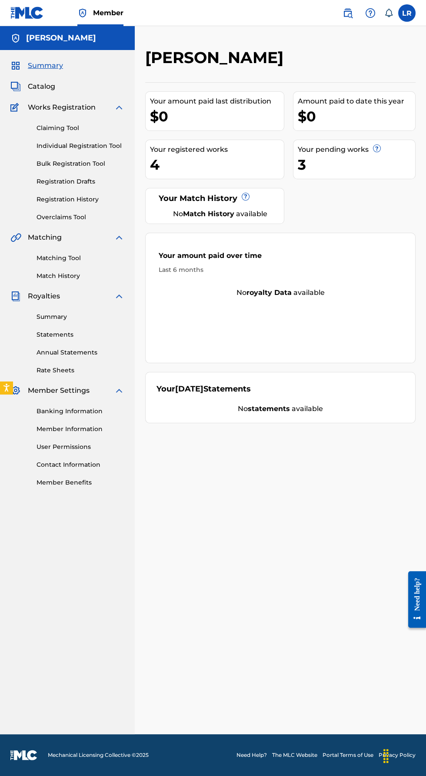
click at [29, 85] on span "Catalog" at bounding box center [41, 86] width 27 height 10
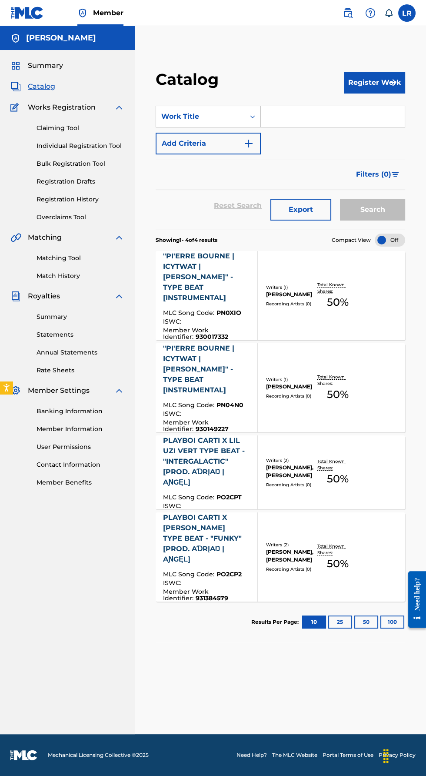
click at [355, 120] on input "Search Form" at bounding box center [333, 116] width 144 height 21
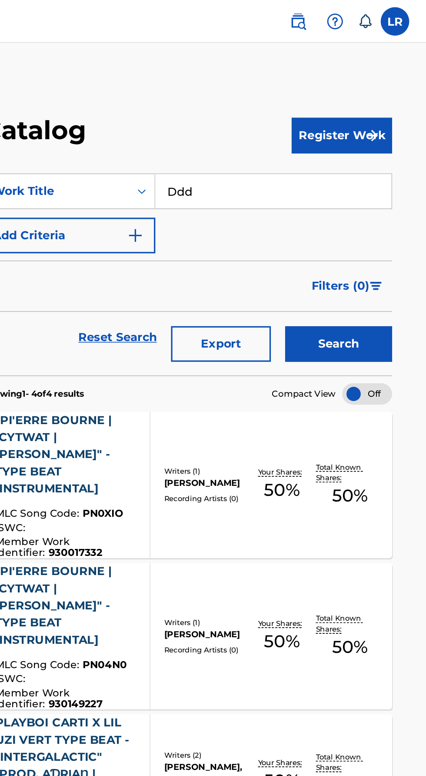
click at [363, 154] on div "SearchWithCriteriab96a5df3-bde2-424c-9edd-1271c3c21d95 Work Title Ddd Add Crite…" at bounding box center [281, 130] width 250 height 49
click at [366, 142] on div "SearchWithCriteriab96a5df3-bde2-424c-9edd-1271c3c21d95 Work Title Ddd Add Crite…" at bounding box center [281, 130] width 250 height 49
click at [353, 144] on div "SearchWithCriteriab96a5df3-bde2-424c-9edd-1271c3c21d95 Work Title Ddd Add Crite…" at bounding box center [281, 130] width 250 height 49
click at [342, 150] on div "SearchWithCriteriab96a5df3-bde2-424c-9edd-1271c3c21d95 Work Title Ddd Add Crite…" at bounding box center [281, 130] width 250 height 49
click at [349, 146] on div "SearchWithCriteriab96a5df3-bde2-424c-9edd-1271c3c21d95 Work Title Ddd Add Crite…" at bounding box center [281, 130] width 250 height 49
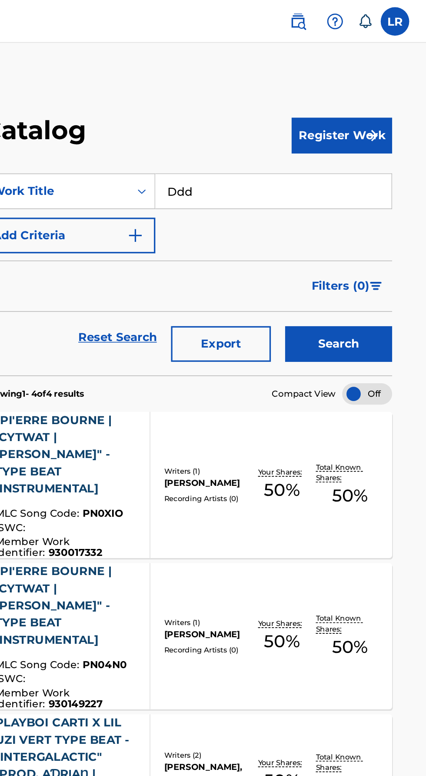
click at [363, 119] on input "Ddd" at bounding box center [333, 116] width 144 height 21
type input "D"
type input "Ddd"
click at [380, 207] on button "Search" at bounding box center [372, 210] width 65 height 22
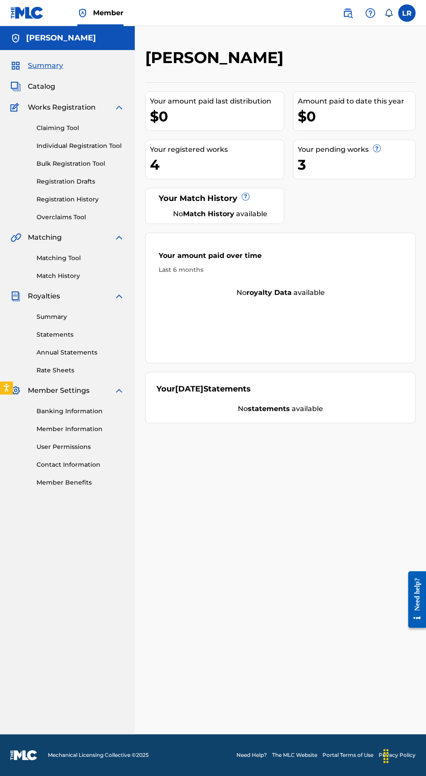
click at [53, 86] on span "Catalog" at bounding box center [41, 86] width 27 height 10
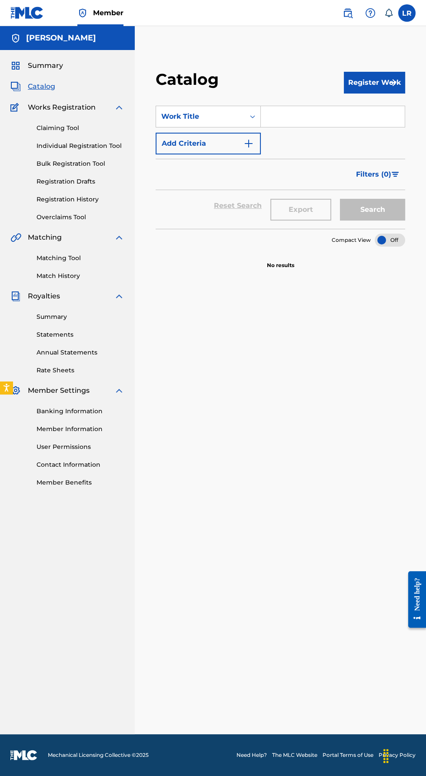
click at [393, 83] on img "submit" at bounding box center [393, 82] width 10 height 10
click at [385, 113] on link "Individual" at bounding box center [374, 110] width 61 height 21
click at [393, 82] on img "submit" at bounding box center [393, 82] width 10 height 10
click at [384, 135] on link "By File Upload" at bounding box center [374, 131] width 61 height 21
click at [386, 82] on button "Register Work" at bounding box center [374, 83] width 61 height 22
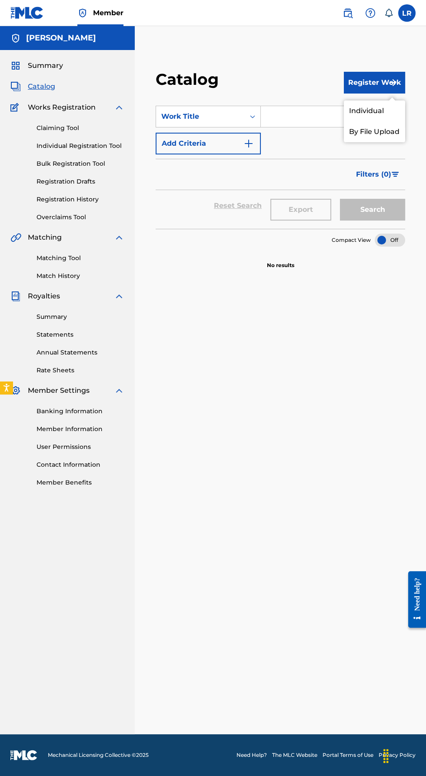
click at [373, 112] on link "Individual" at bounding box center [374, 110] width 61 height 21
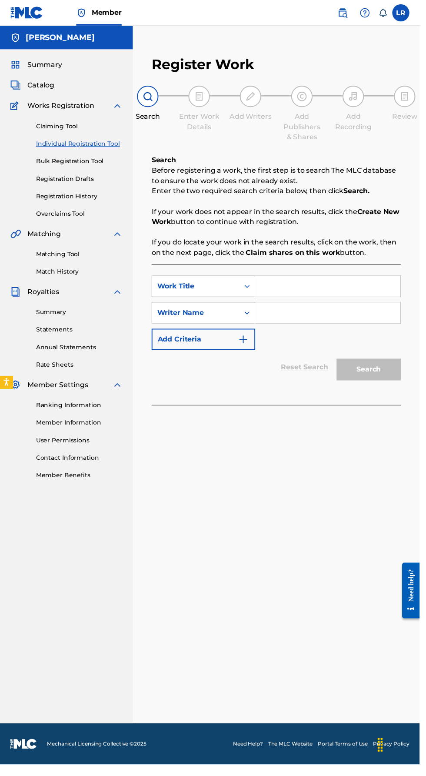
click at [382, 290] on input "Search Form" at bounding box center [332, 290] width 147 height 21
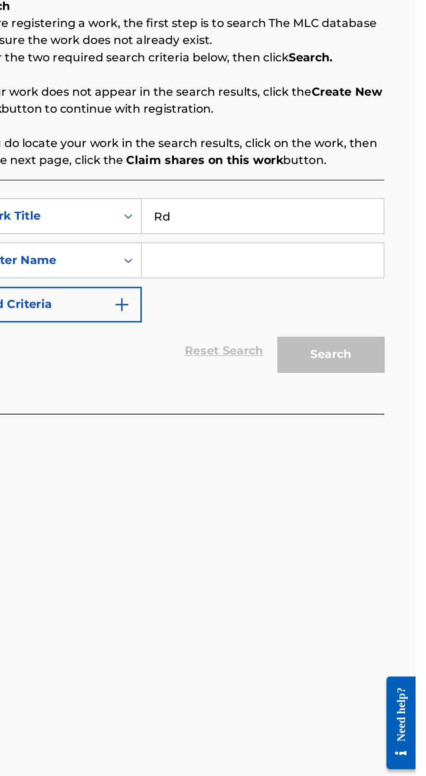
type input "Rd"
click at [389, 319] on input "Search Form" at bounding box center [332, 317] width 147 height 21
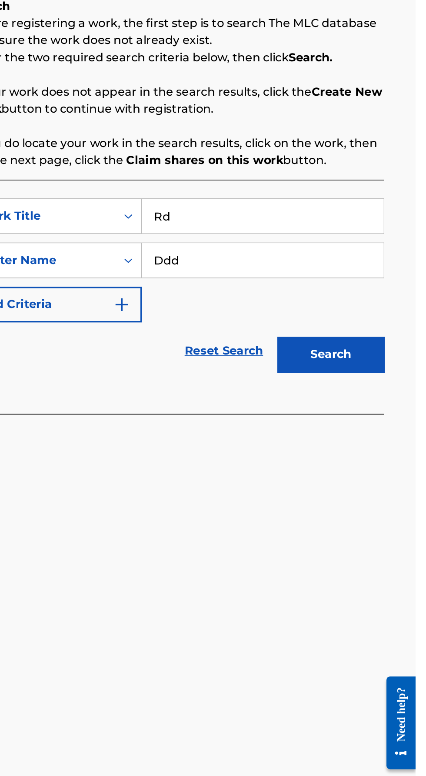
type input "Ddd"
click at [384, 373] on button "Search" at bounding box center [374, 375] width 65 height 22
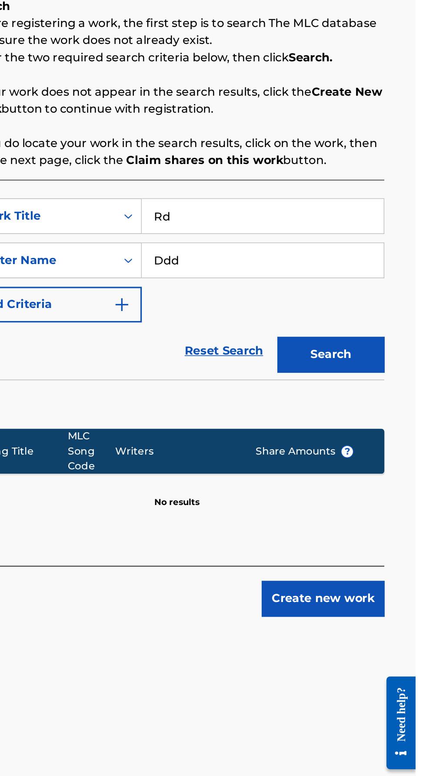
click at [376, 521] on button "Create new work" at bounding box center [369, 524] width 75 height 22
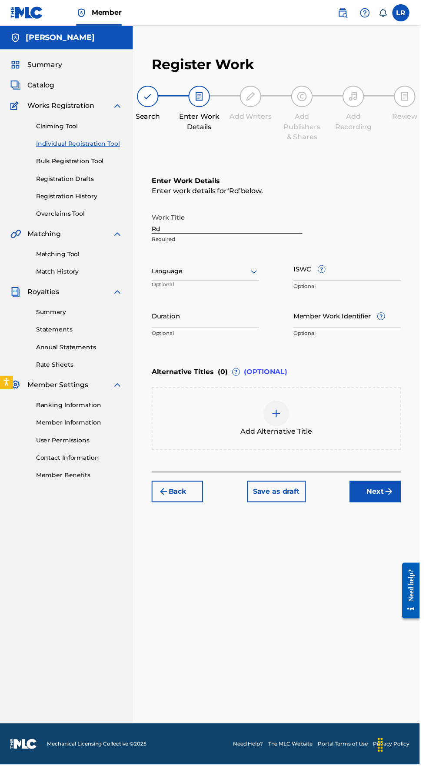
click at [170, 232] on input "Rd" at bounding box center [230, 224] width 153 height 25
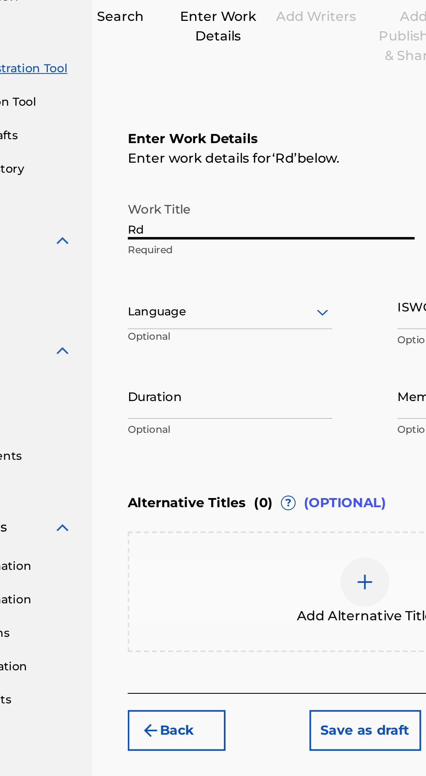
type input "R"
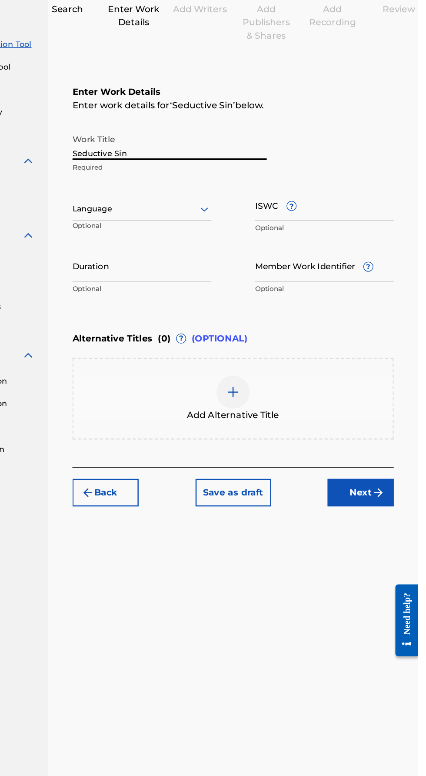
type input "Seductive Sin"
click at [248, 327] on input "Duration" at bounding box center [208, 320] width 109 height 25
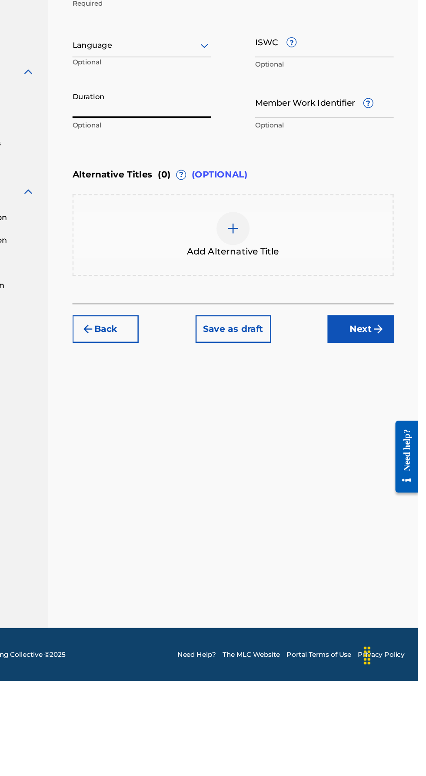
click at [277, 418] on img at bounding box center [280, 419] width 10 height 10
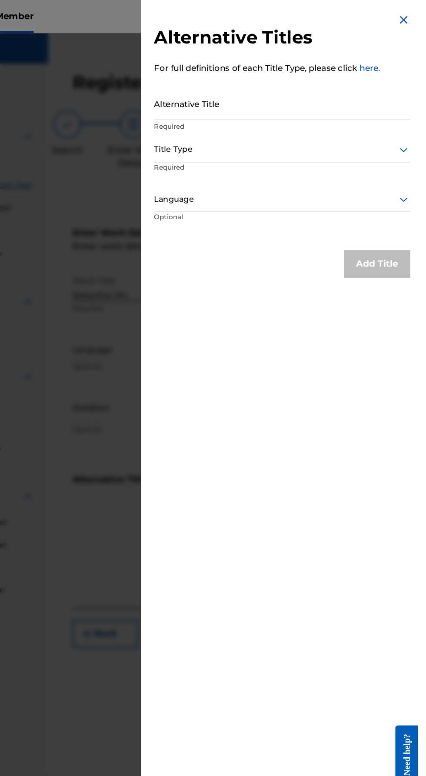
click at [234, 86] on input "Alternative Title" at bounding box center [319, 81] width 202 height 25
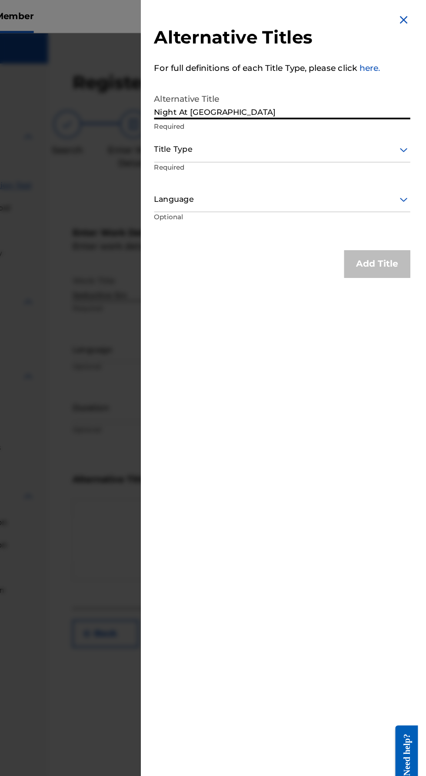
type input "Night At [GEOGRAPHIC_DATA]"
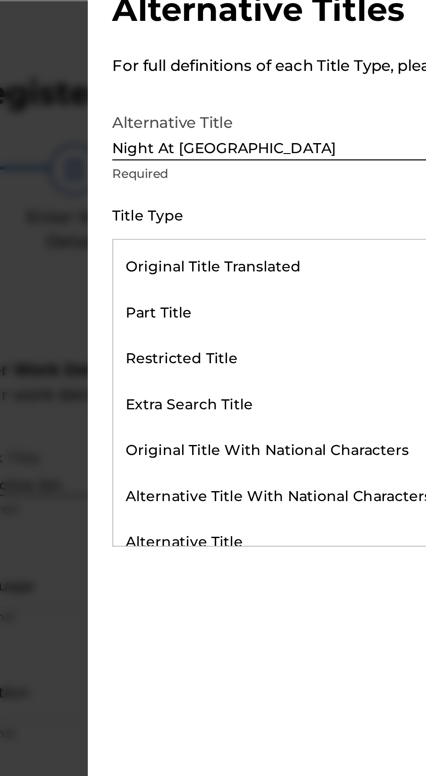
scroll to position [113, 0]
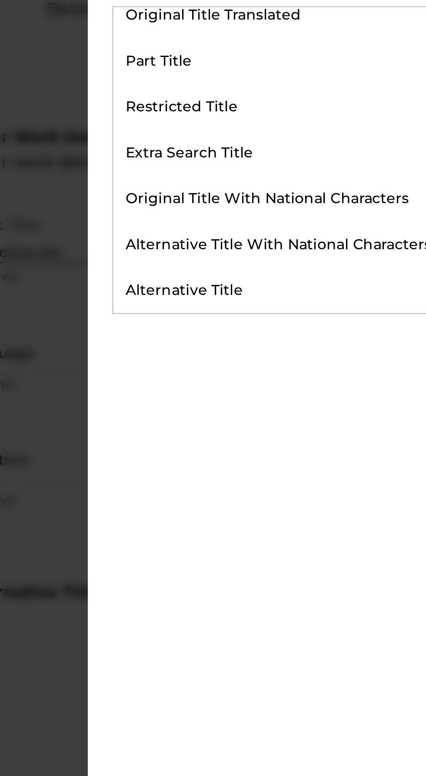
click at [293, 251] on div "Alternative Title" at bounding box center [319, 249] width 201 height 20
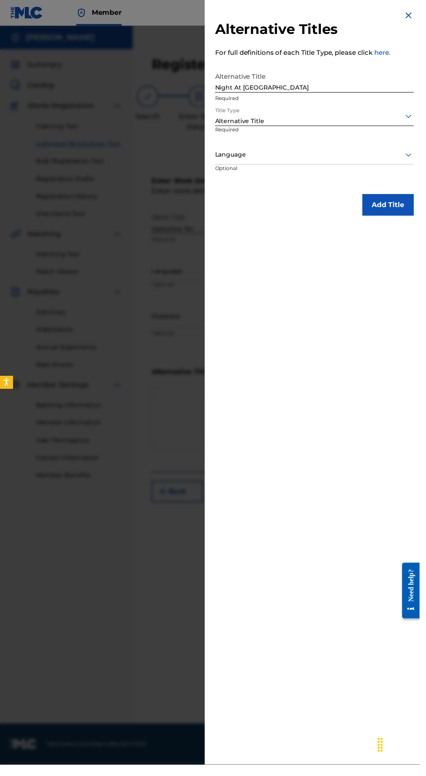
click at [397, 207] on button "Add Title" at bounding box center [394, 208] width 52 height 22
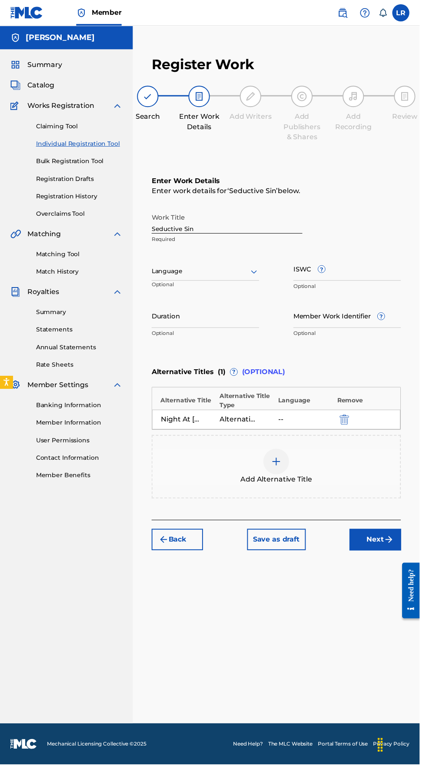
click at [292, 467] on div at bounding box center [280, 468] width 26 height 26
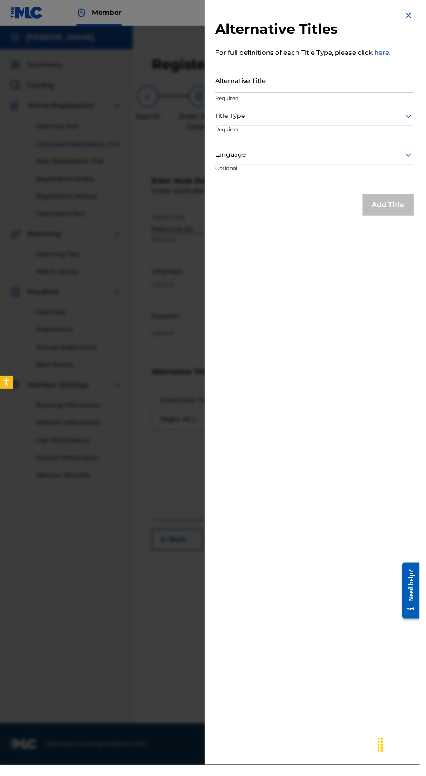
click at [351, 87] on input "Alternative Title" at bounding box center [319, 81] width 202 height 25
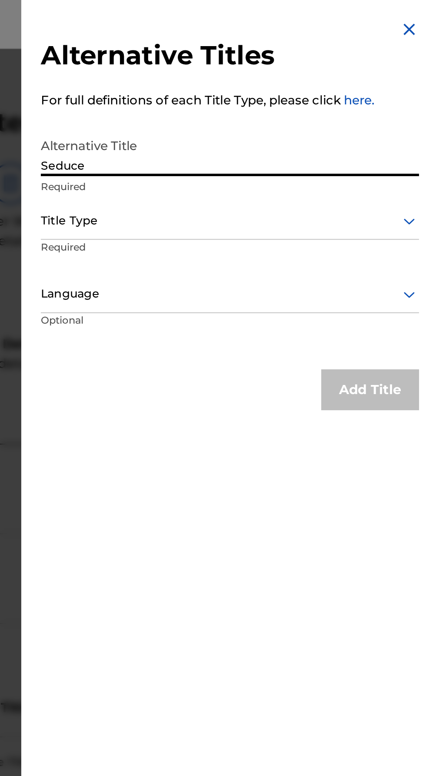
type input "Seduce"
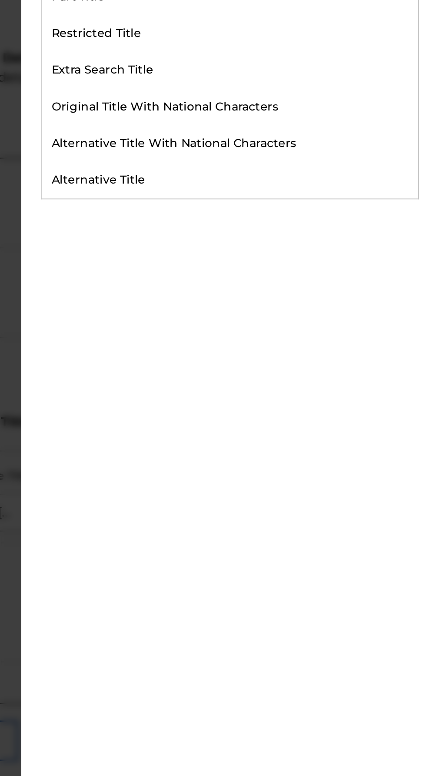
click at [382, 247] on div "Alternative Title" at bounding box center [319, 249] width 201 height 20
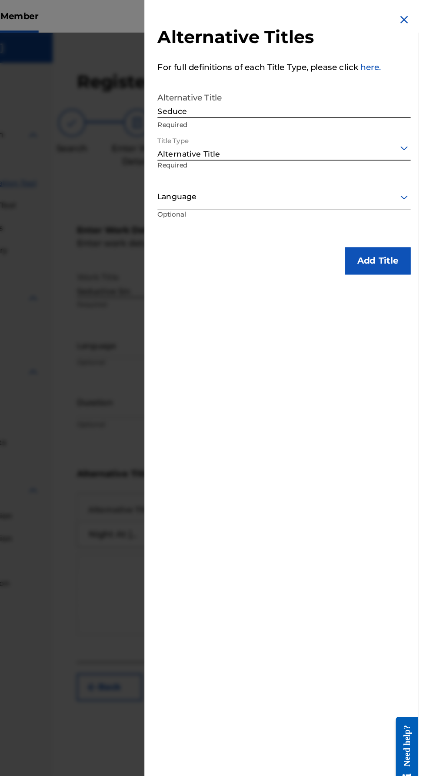
scroll to position [0, 0]
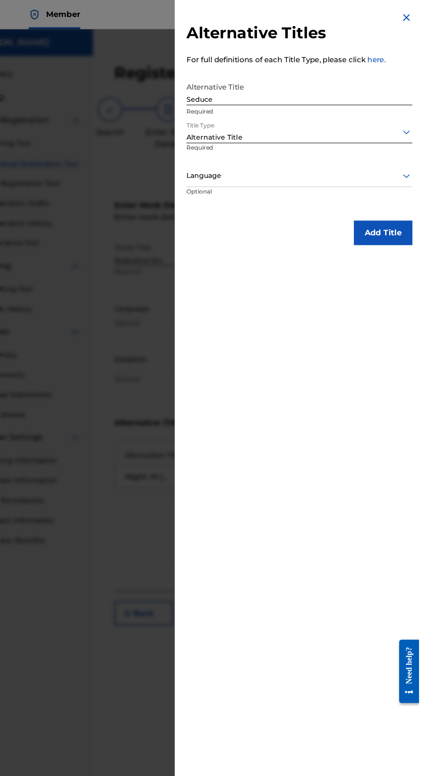
click at [407, 197] on button "Add Title" at bounding box center [394, 208] width 52 height 22
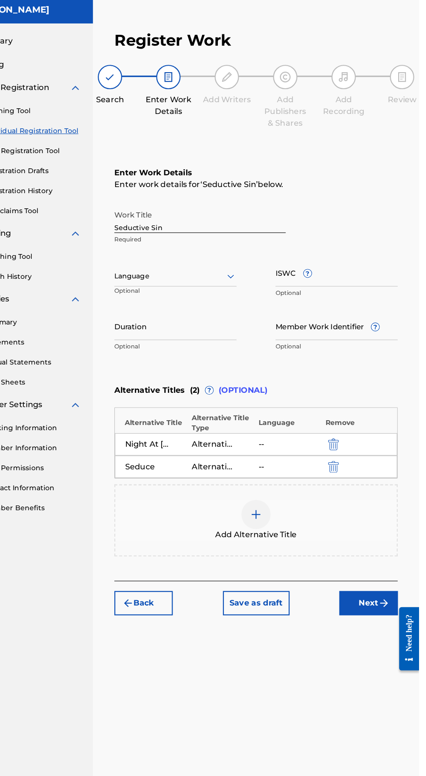
click at [389, 565] on button "Next" at bounding box center [381, 568] width 52 height 22
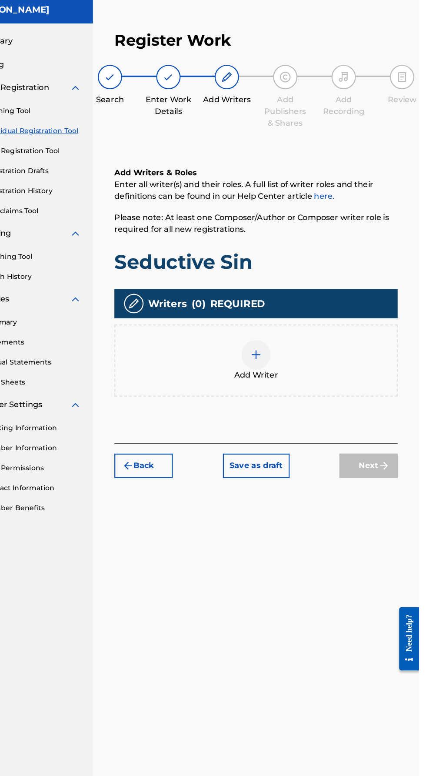
click at [286, 349] on div at bounding box center [280, 346] width 26 height 26
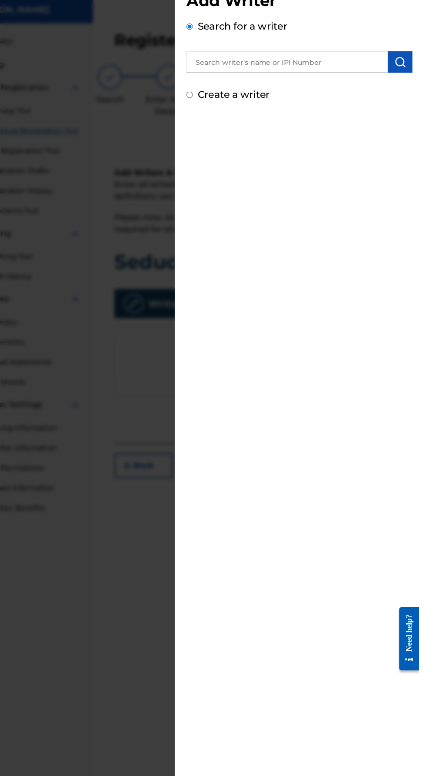
click at [358, 87] on input "text" at bounding box center [308, 84] width 180 height 19
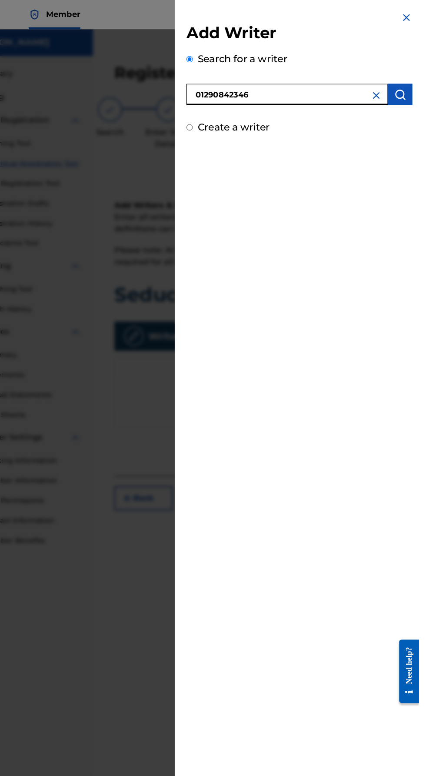
type input "01290842346"
click at [413, 83] on img "submit" at bounding box center [409, 84] width 10 height 10
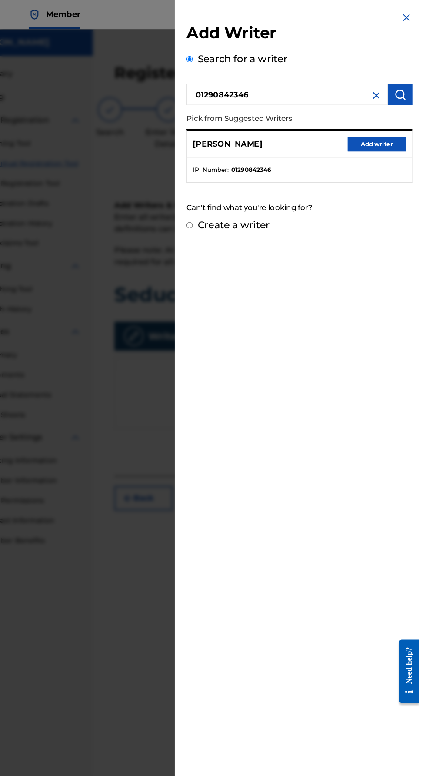
click at [407, 127] on button "Add writer" at bounding box center [388, 128] width 52 height 13
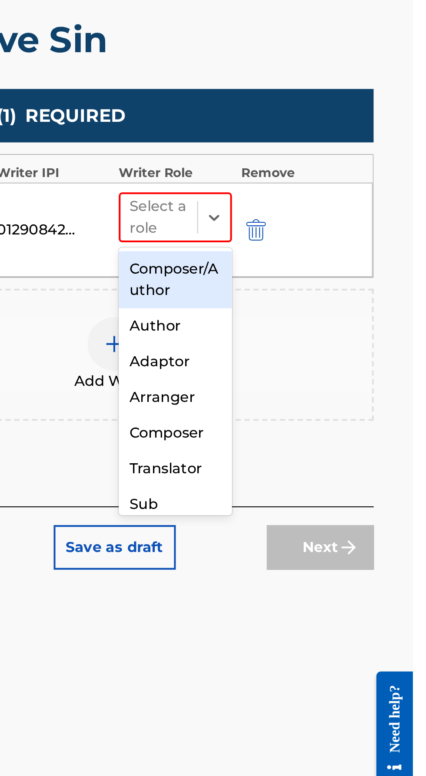
click at [318, 380] on div "Composer/Author" at bounding box center [310, 380] width 55 height 28
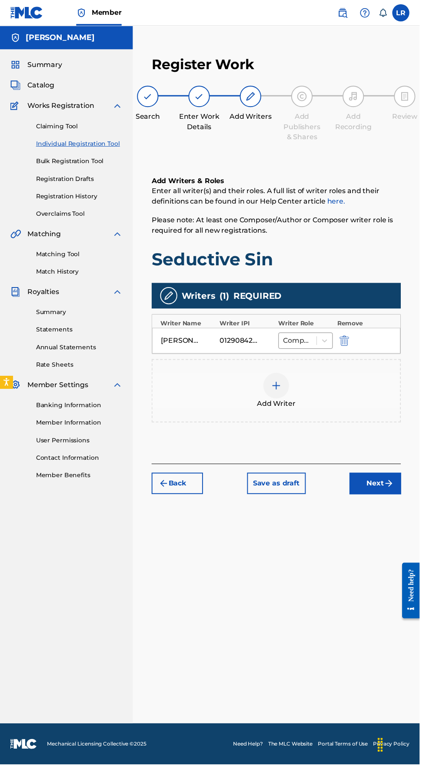
click at [395, 490] on img "submit" at bounding box center [395, 490] width 10 height 10
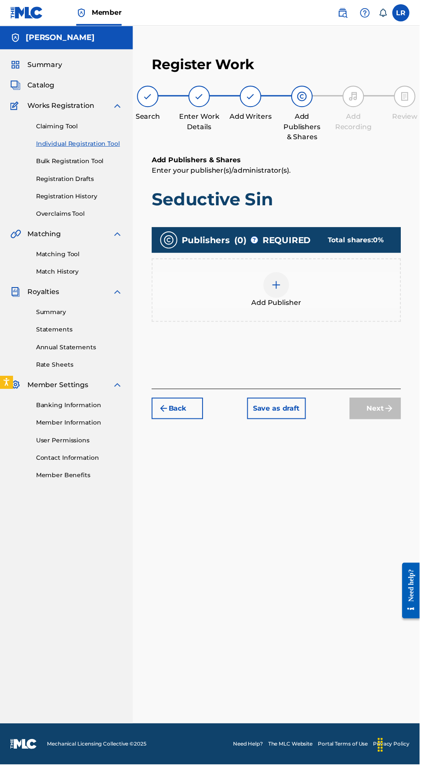
scroll to position [39, 0]
click at [288, 276] on div at bounding box center [280, 289] width 26 height 26
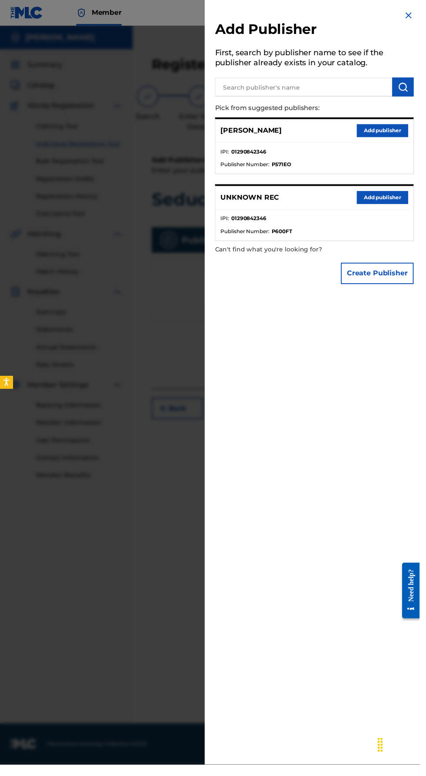
click at [396, 207] on button "Add publisher" at bounding box center [388, 200] width 52 height 13
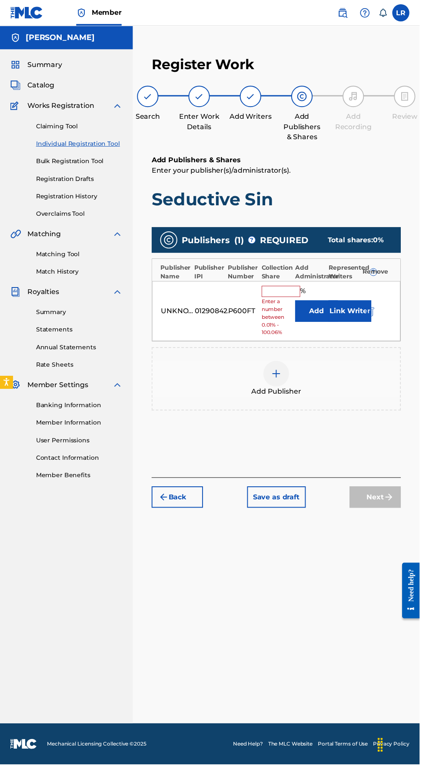
click at [295, 290] on input "text" at bounding box center [285, 295] width 39 height 11
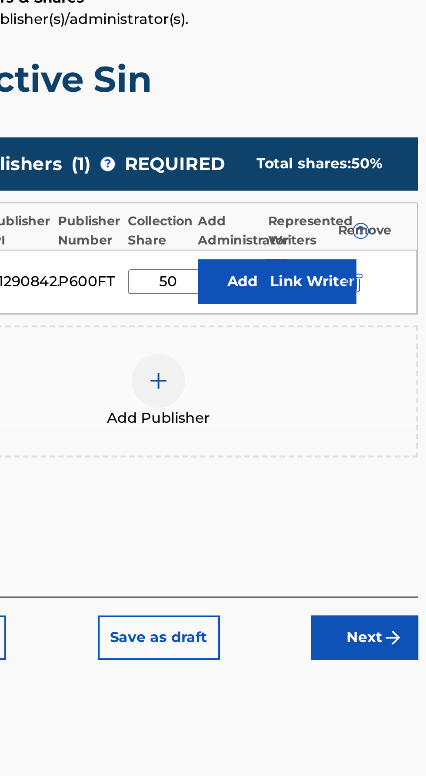
type input "50"
click at [321, 290] on button "Add" at bounding box center [321, 301] width 43 height 22
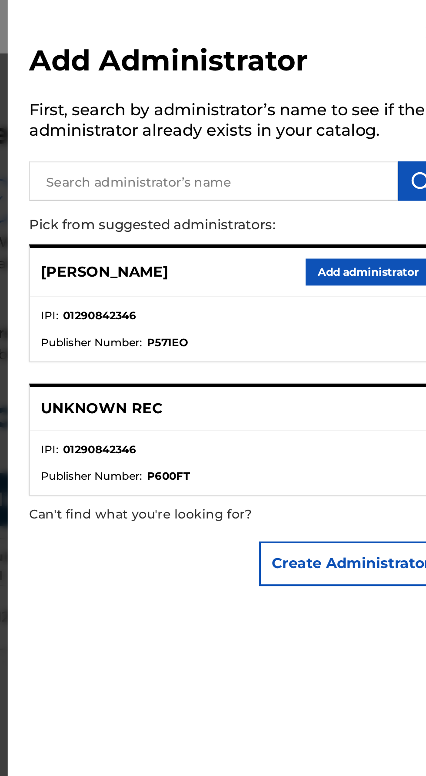
scroll to position [36, 0]
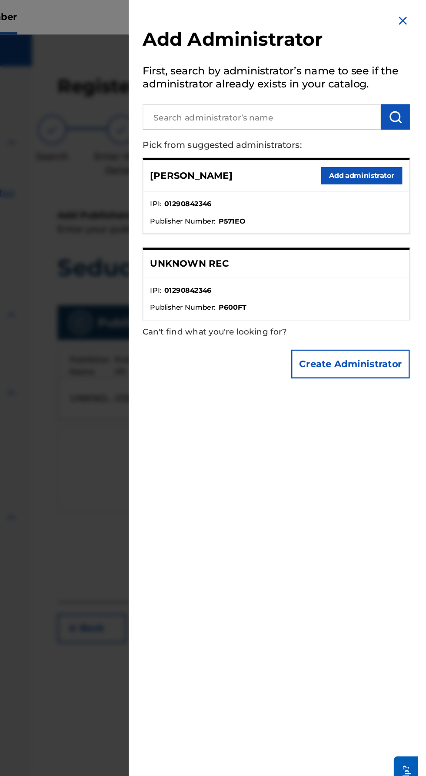
click at [403, 139] on button "Add administrator" at bounding box center [383, 132] width 61 height 13
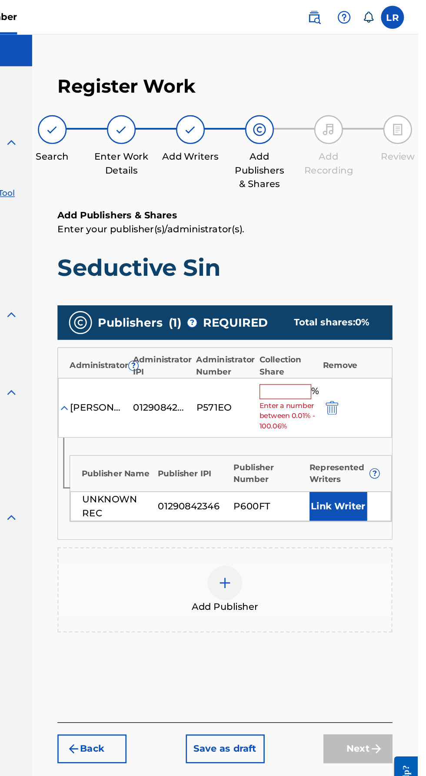
click at [340, 290] on input "text" at bounding box center [326, 295] width 39 height 11
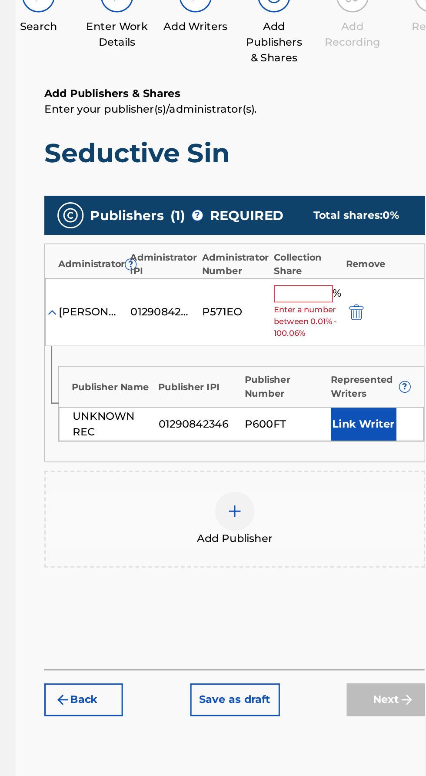
click at [334, 290] on input "text" at bounding box center [326, 295] width 39 height 11
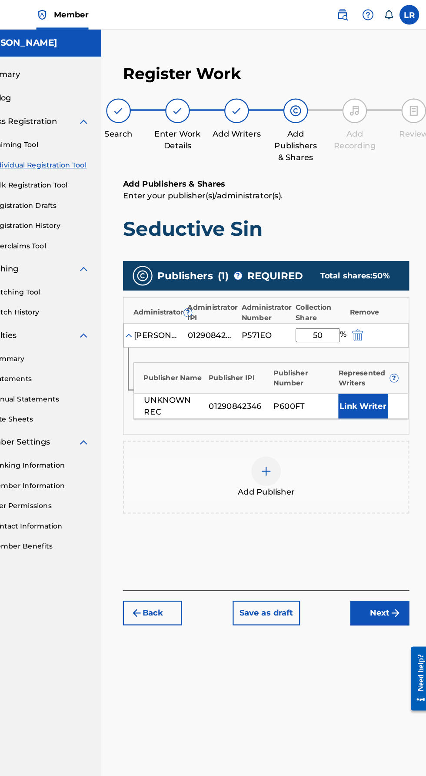
click at [342, 290] on input "50" at bounding box center [326, 296] width 39 height 12
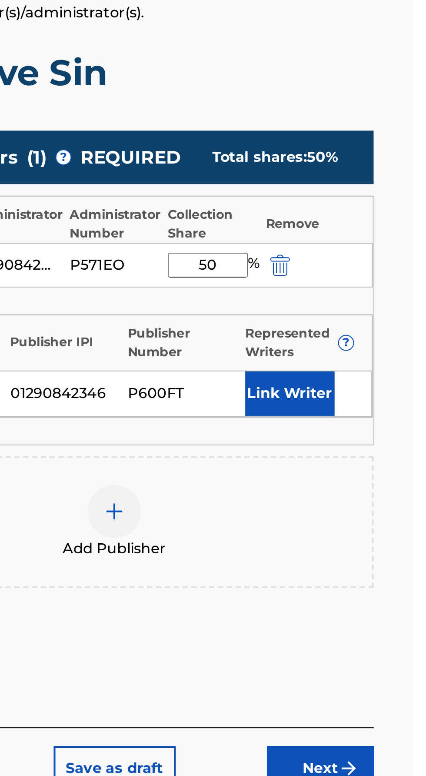
type input "5"
type input "8"
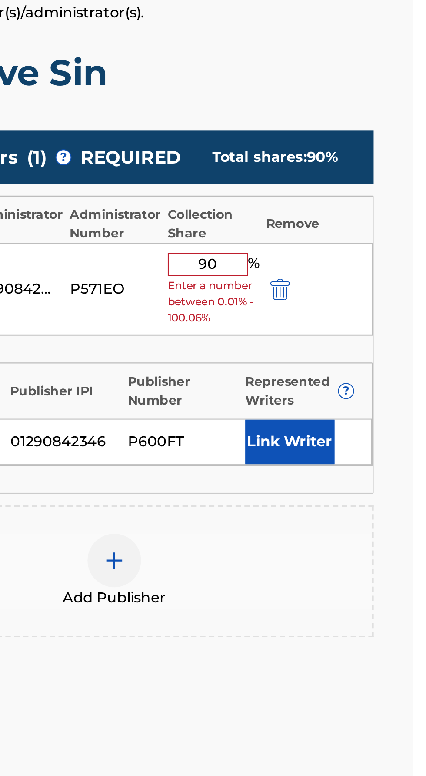
type input "9"
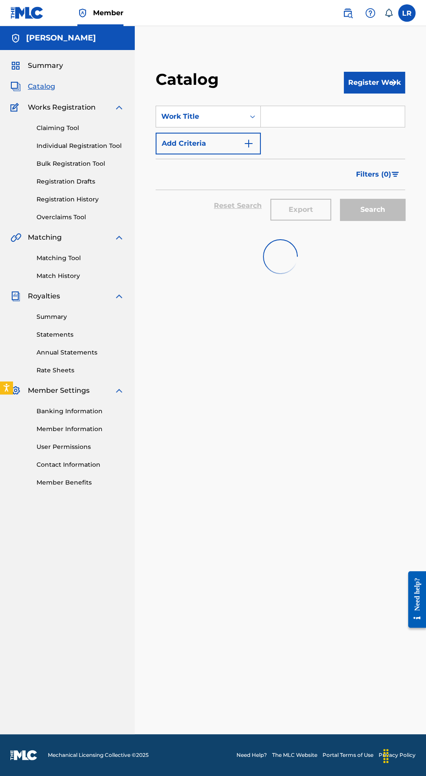
click at [392, 86] on img "submit" at bounding box center [393, 82] width 10 height 10
click at [385, 82] on button "Register Work" at bounding box center [374, 83] width 61 height 22
click at [388, 110] on link "Individual" at bounding box center [374, 110] width 61 height 21
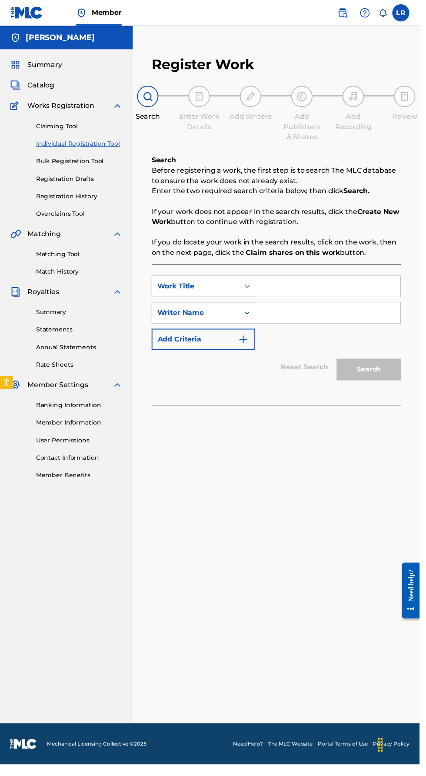
click at [350, 293] on input "Search Form" at bounding box center [332, 290] width 147 height 21
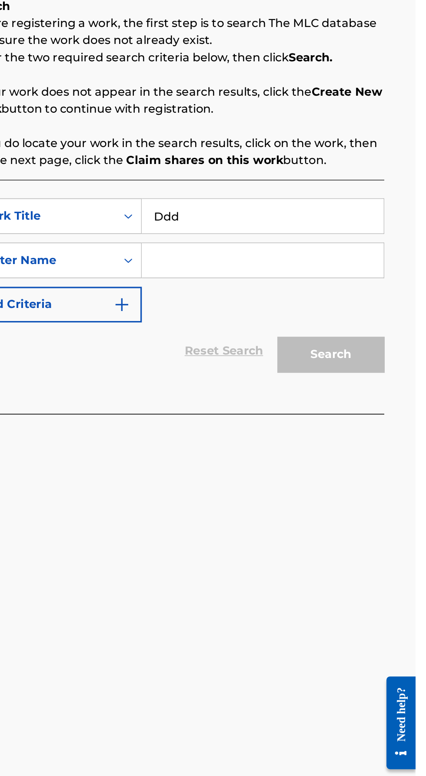
type input "Ddd"
click at [386, 319] on input "Search Form" at bounding box center [332, 317] width 147 height 21
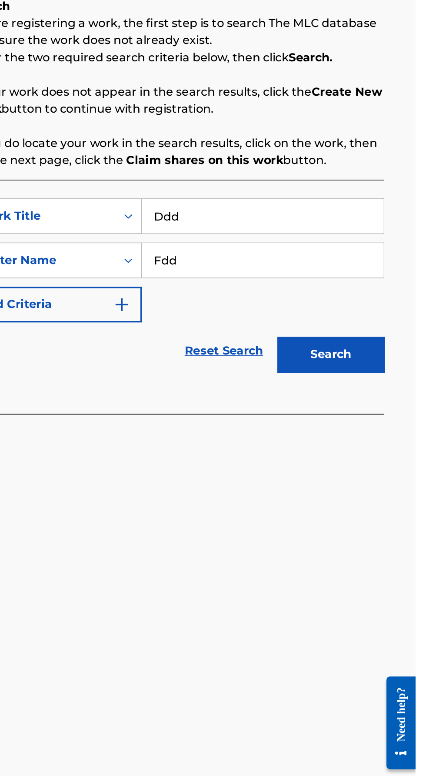
type input "Fdd"
click at [386, 371] on button "Search" at bounding box center [374, 375] width 65 height 22
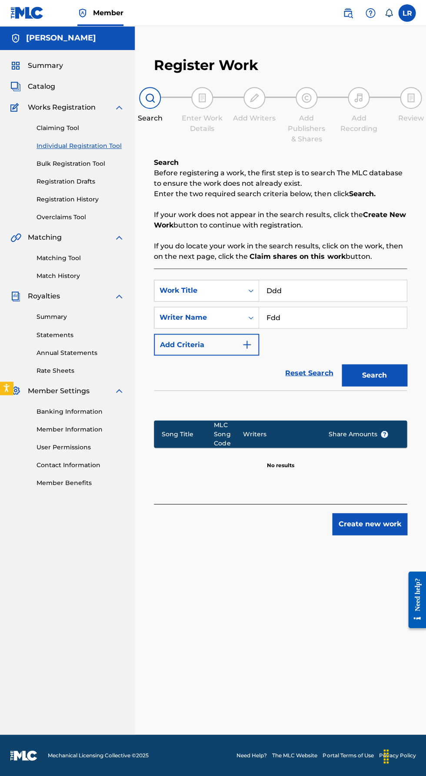
click at [379, 524] on button "Create new work" at bounding box center [369, 524] width 75 height 22
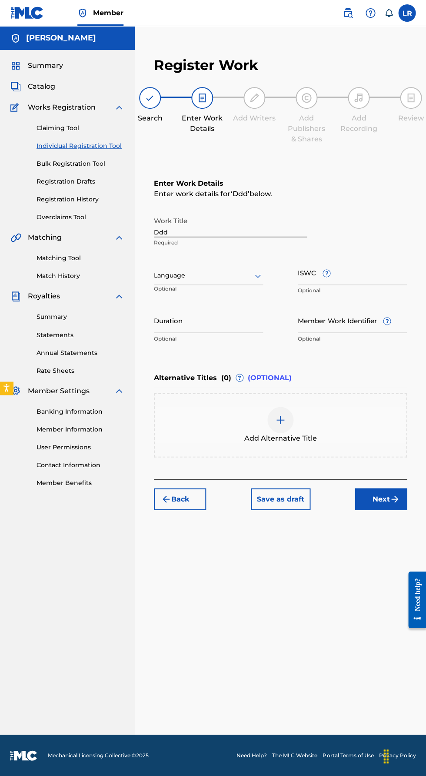
click at [277, 232] on input "Ddd" at bounding box center [230, 224] width 153 height 25
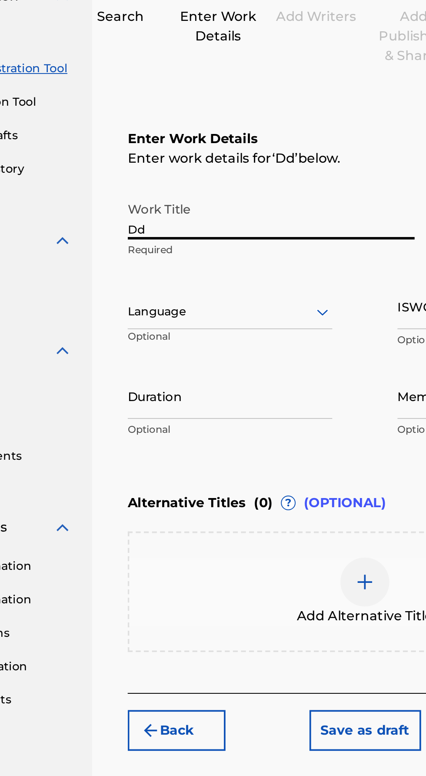
type input "D"
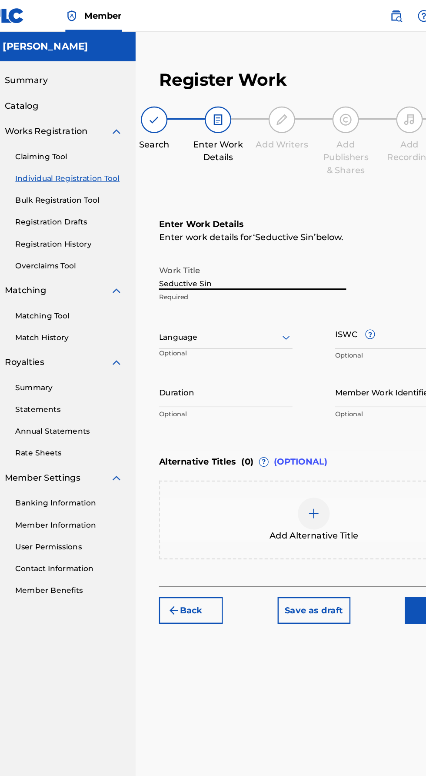
type input "Seductive Sin"
click at [286, 421] on div at bounding box center [280, 420] width 26 height 26
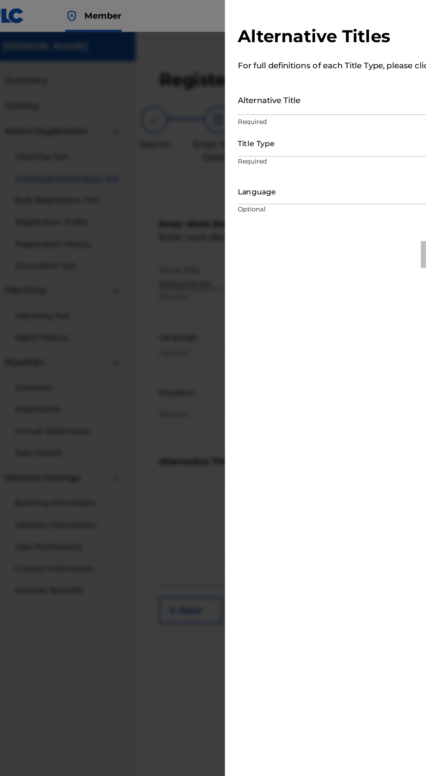
click at [300, 90] on input "Alternative Title" at bounding box center [319, 81] width 202 height 25
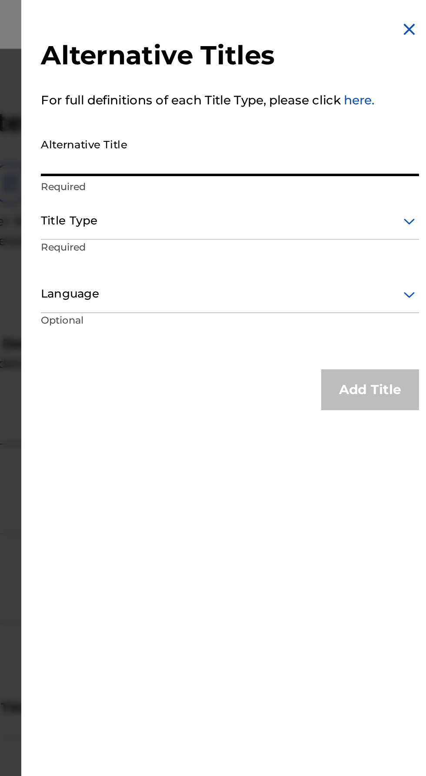
type input "B"
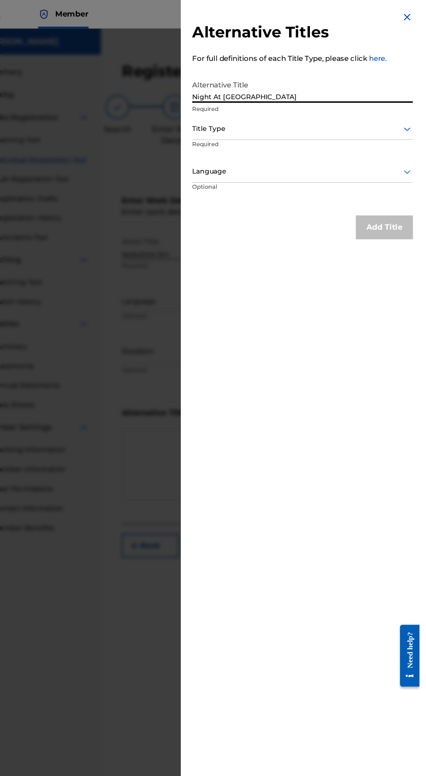
type input "Night At [GEOGRAPHIC_DATA]"
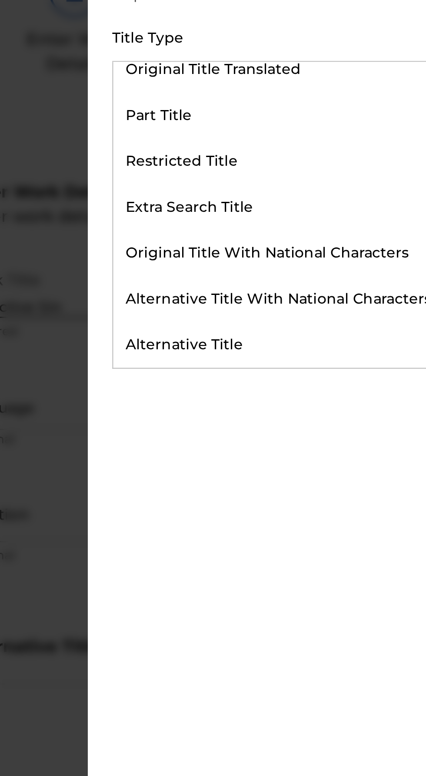
scroll to position [113, 0]
click at [295, 246] on div "Alternative Title" at bounding box center [319, 249] width 201 height 20
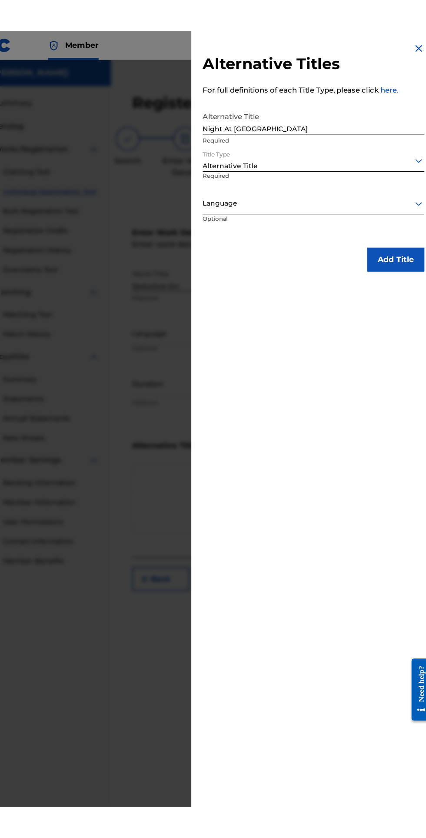
scroll to position [0, 0]
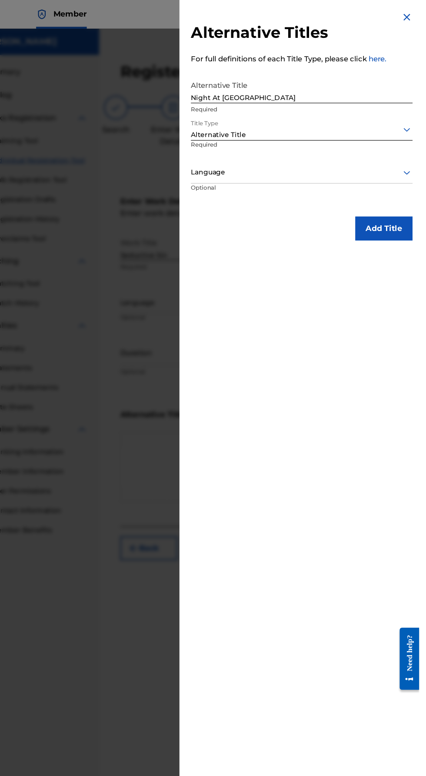
click at [399, 213] on button "Add Title" at bounding box center [394, 208] width 52 height 22
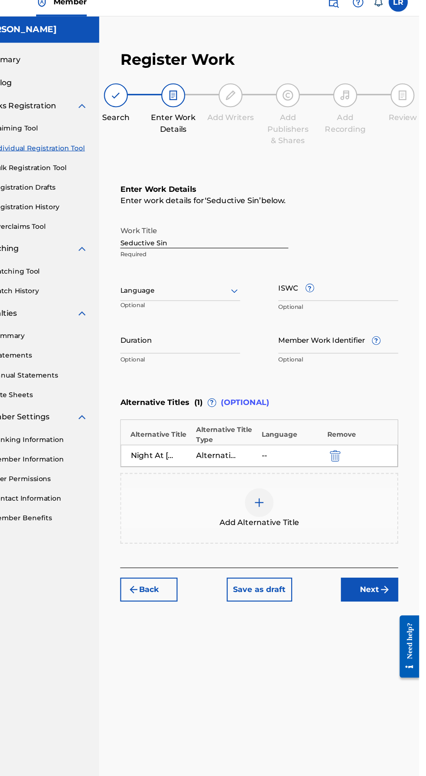
click at [285, 473] on div at bounding box center [280, 468] width 26 height 26
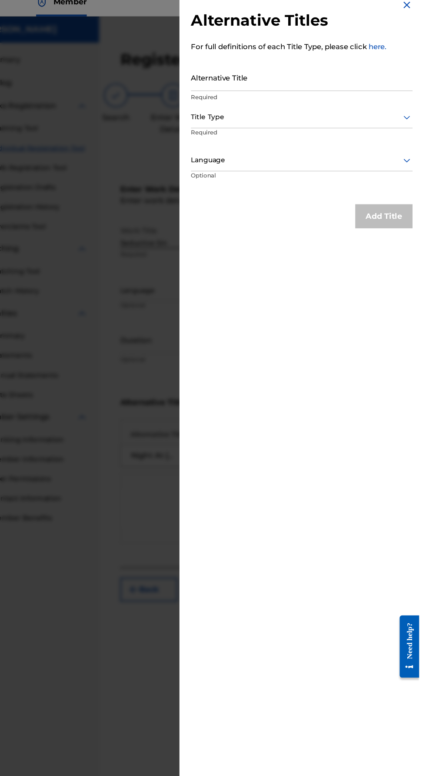
click at [337, 89] on input "Alternative Title" at bounding box center [319, 81] width 202 height 25
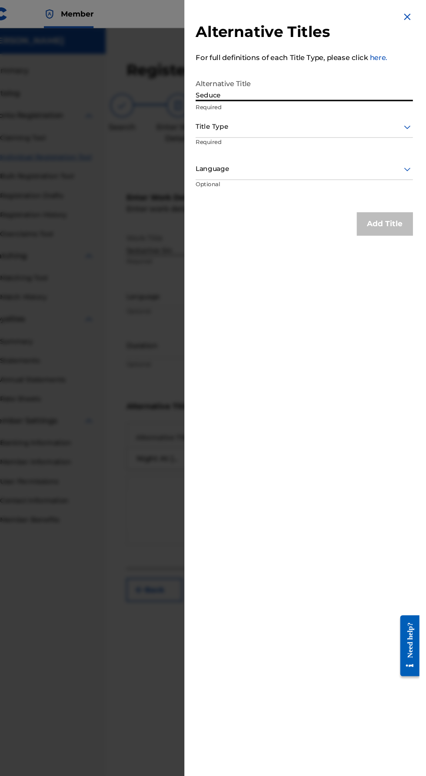
type input "Seduce"
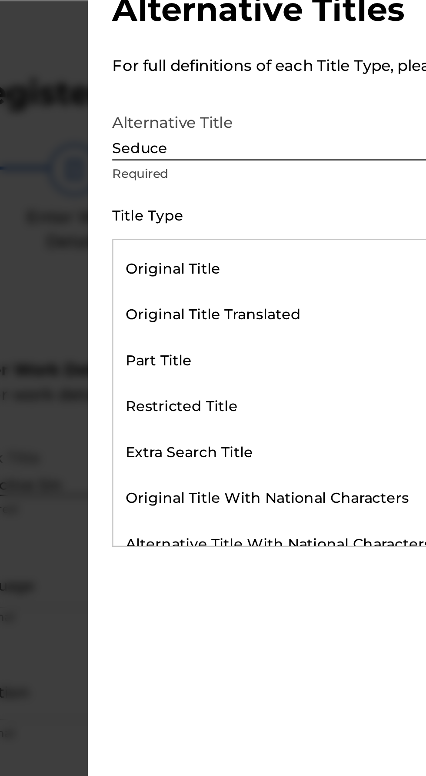
scroll to position [113, 0]
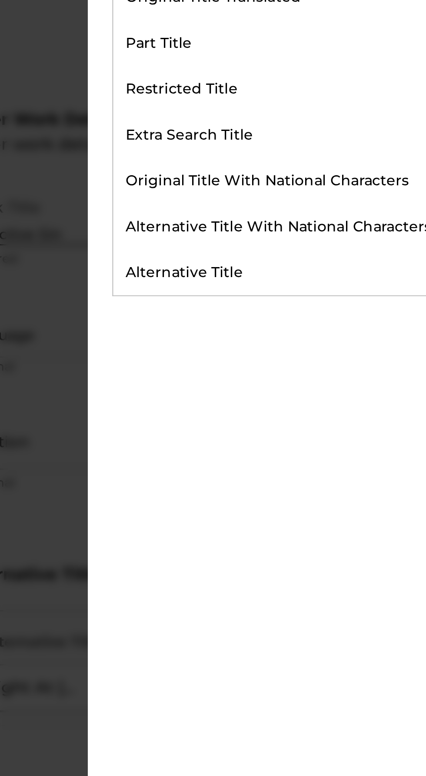
click at [296, 250] on div "Alternative Title" at bounding box center [319, 249] width 201 height 20
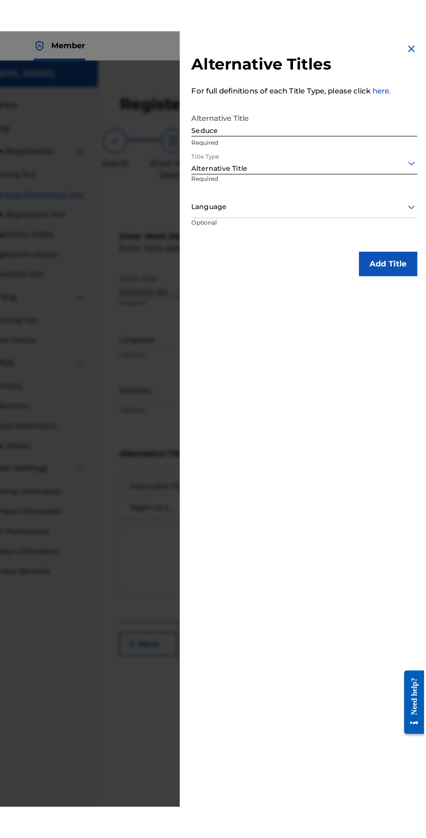
scroll to position [0, 0]
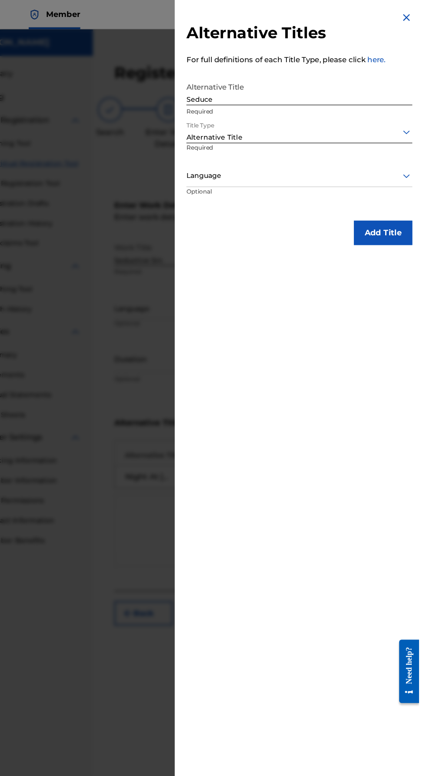
click at [405, 207] on button "Add Title" at bounding box center [394, 208] width 52 height 22
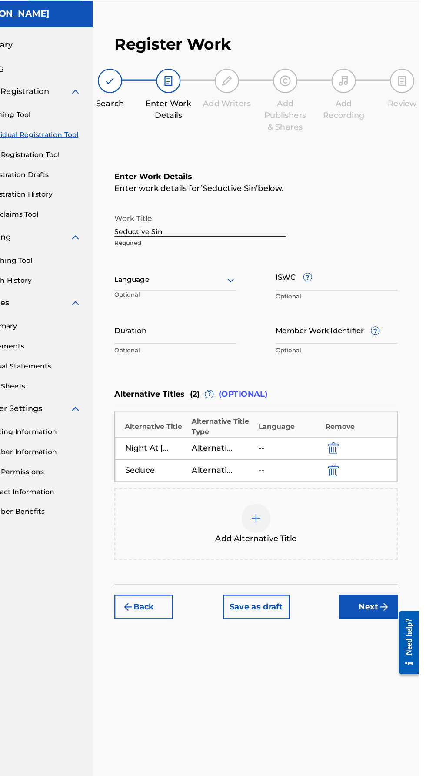
click at [363, 464] on div "Add Alternative Title" at bounding box center [280, 493] width 253 height 64
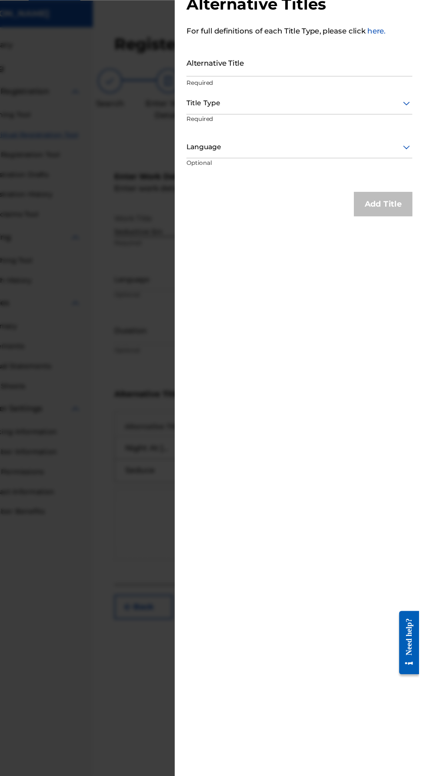
click at [182, 477] on div at bounding box center [213, 414] width 426 height 776
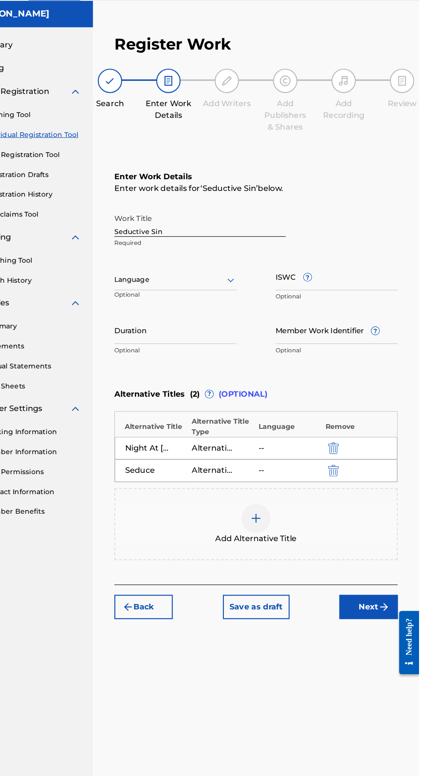
click at [350, 444] on img "submit" at bounding box center [350, 445] width 10 height 10
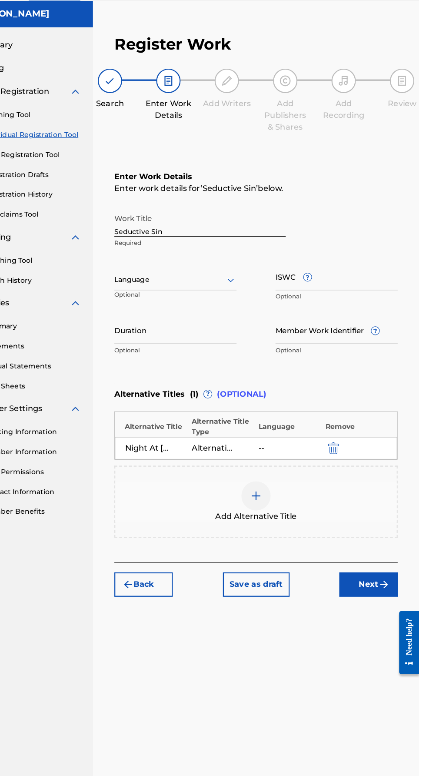
click at [298, 471] on div "Add Alternative Title" at bounding box center [280, 473] width 251 height 37
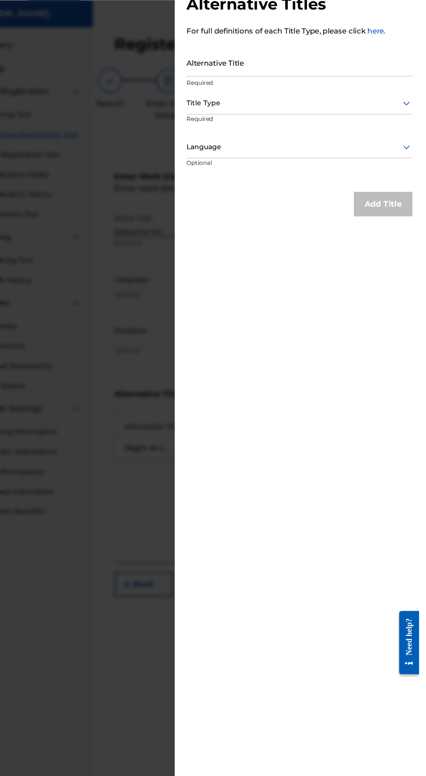
click at [250, 78] on input "Alternative Title" at bounding box center [319, 81] width 202 height 25
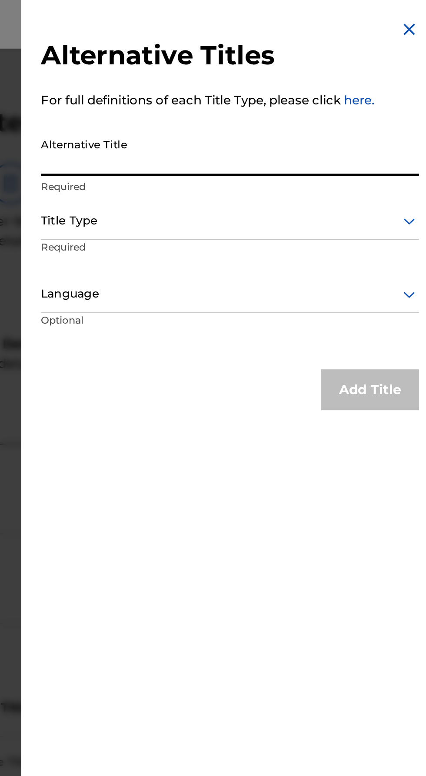
click at [414, 14] on img at bounding box center [415, 15] width 10 height 10
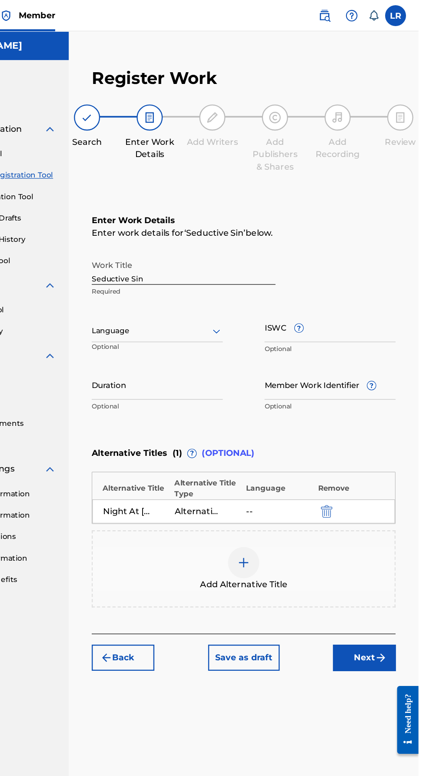
click at [288, 470] on div at bounding box center [280, 468] width 26 height 26
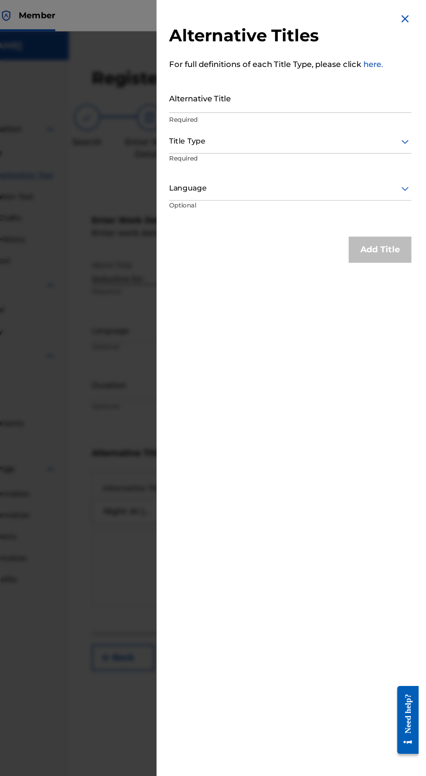
click at [363, 87] on input "Alternative Title" at bounding box center [319, 81] width 202 height 25
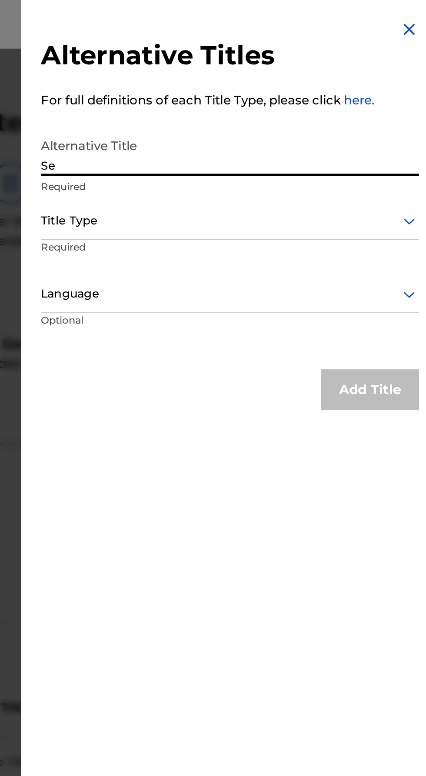
type input "S"
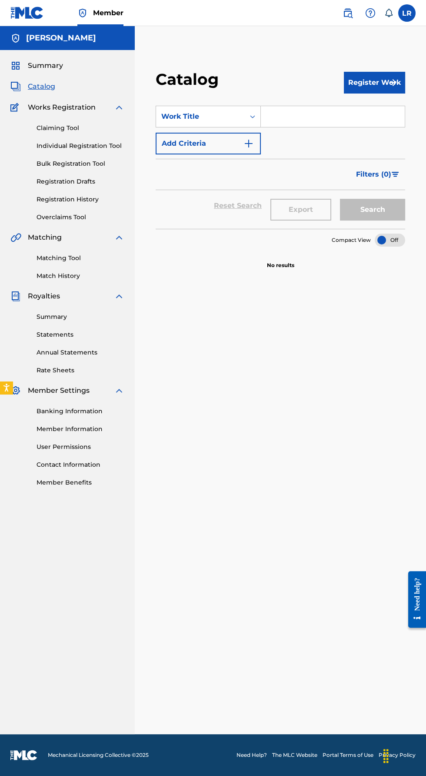
click at [390, 88] on button "Register Work" at bounding box center [374, 83] width 61 height 22
click at [388, 117] on link "Individual" at bounding box center [374, 110] width 61 height 21
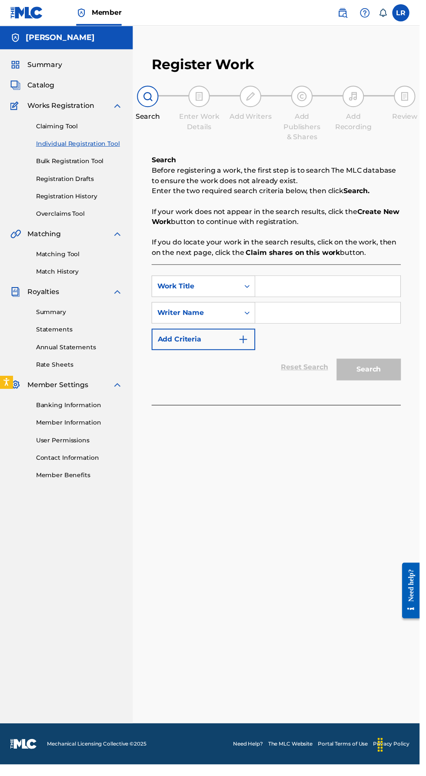
click at [337, 293] on input "Search Form" at bounding box center [332, 290] width 147 height 21
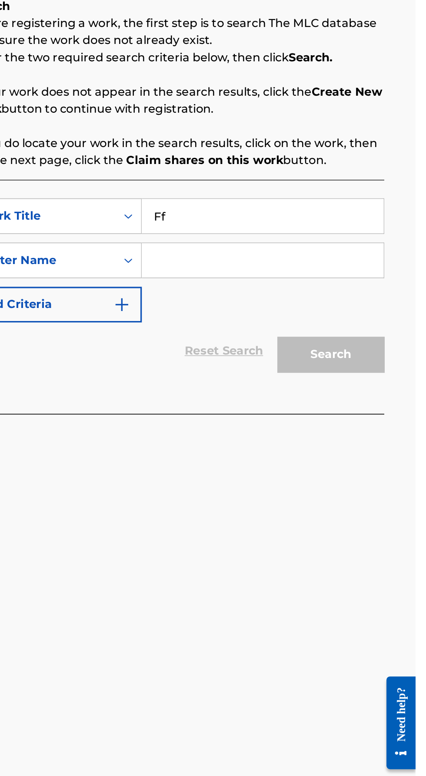
type input "Ff"
click at [377, 319] on input "Search Form" at bounding box center [332, 317] width 147 height 21
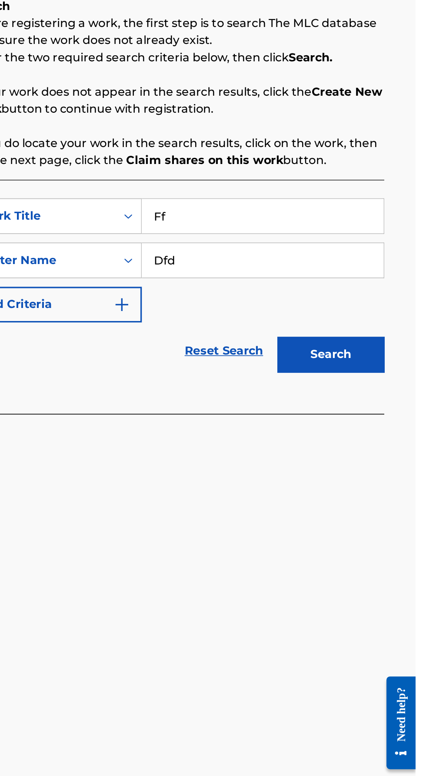
type input "Dfd"
click at [372, 376] on button "Search" at bounding box center [374, 375] width 65 height 22
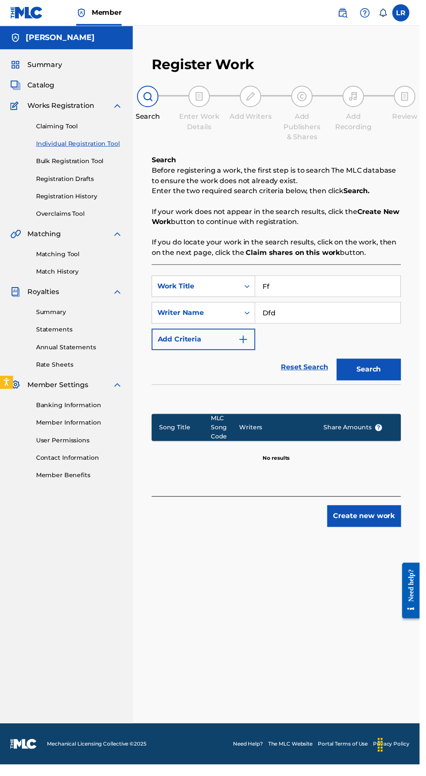
click at [372, 524] on button "Create new work" at bounding box center [369, 524] width 75 height 22
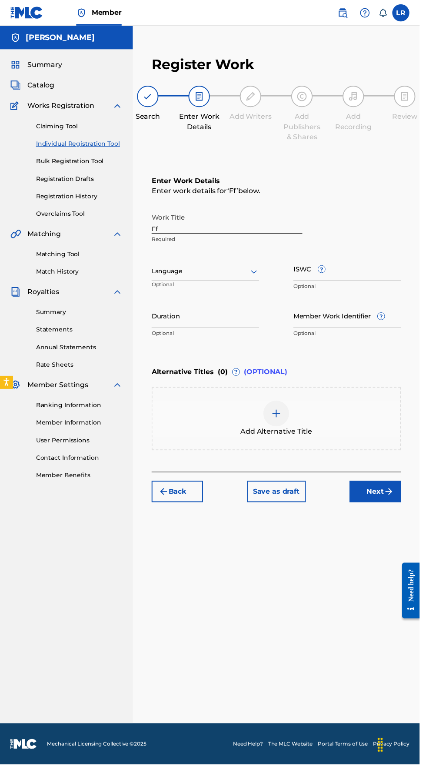
click at [298, 261] on input "ISWC ?" at bounding box center [352, 272] width 109 height 25
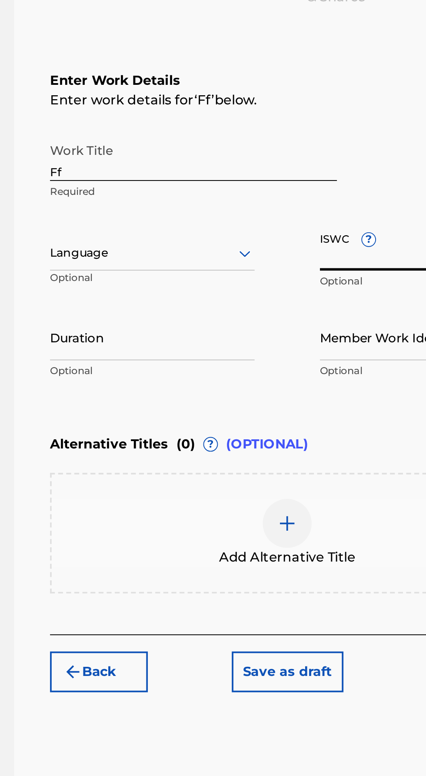
click at [289, 234] on input "Ff" at bounding box center [230, 224] width 153 height 25
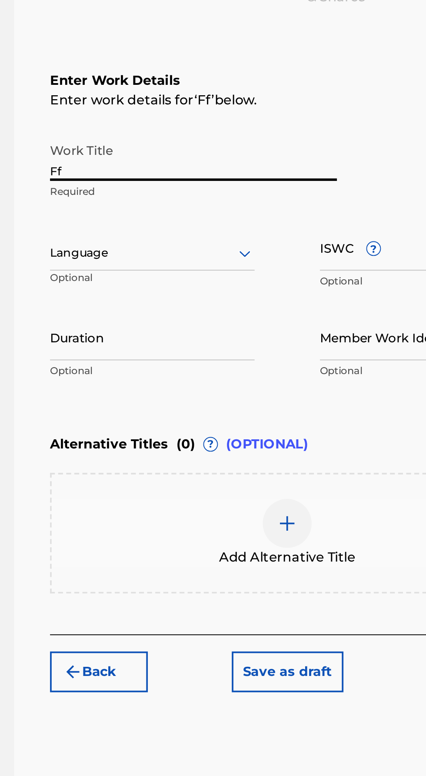
type input "F"
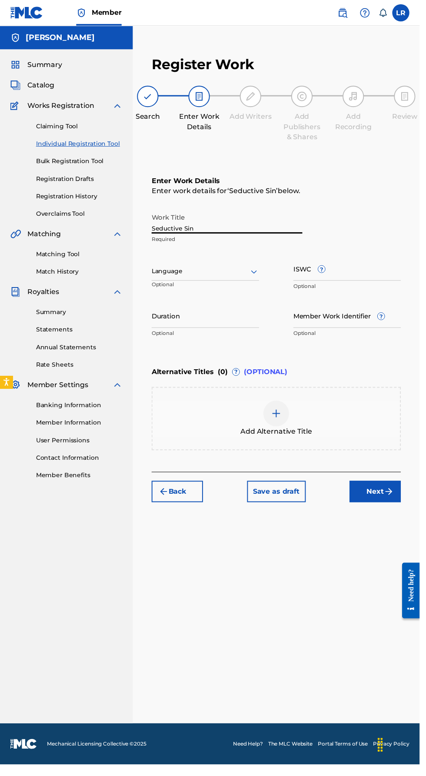
type input "Seductive Sin"
click at [294, 409] on div "Add Alternative Title" at bounding box center [280, 425] width 251 height 37
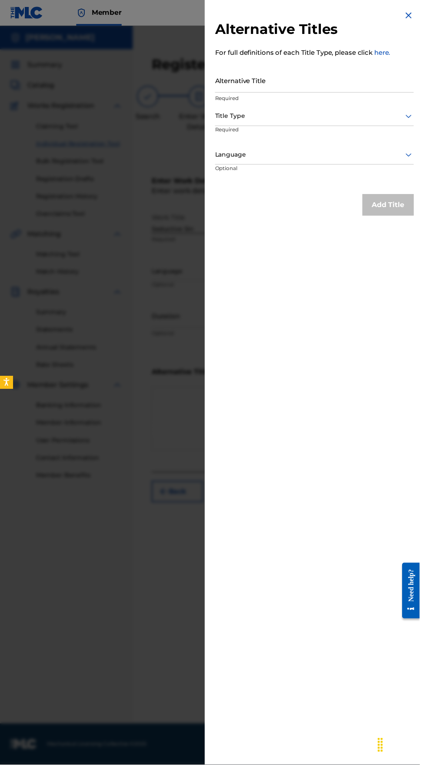
click at [414, 15] on img at bounding box center [415, 15] width 10 height 10
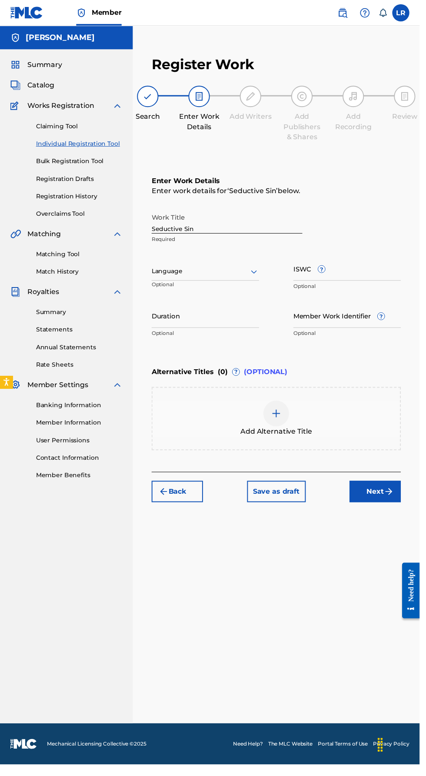
click at [395, 498] on img "submit" at bounding box center [395, 499] width 10 height 10
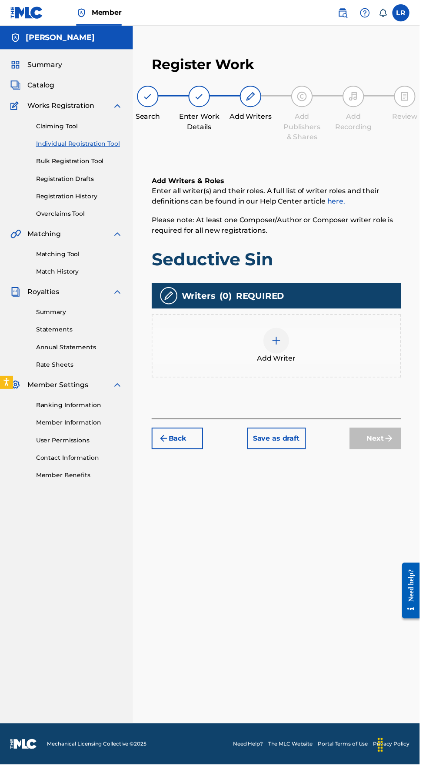
scroll to position [39, 0]
click at [295, 333] on div "Add Writer" at bounding box center [280, 351] width 251 height 37
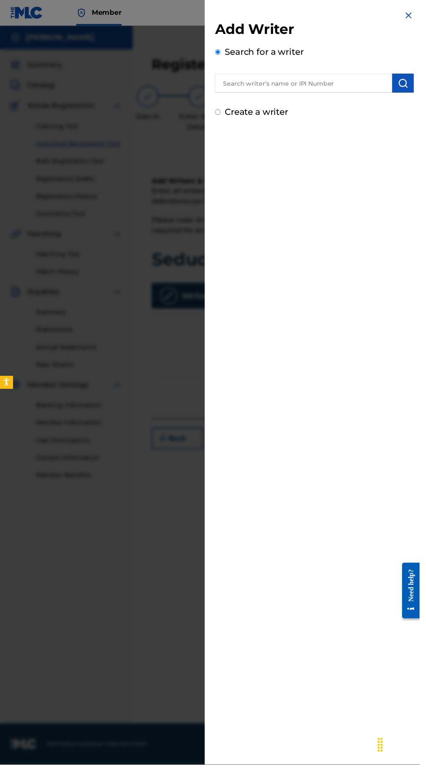
click at [224, 113] on input "Create a writer" at bounding box center [221, 114] width 6 height 6
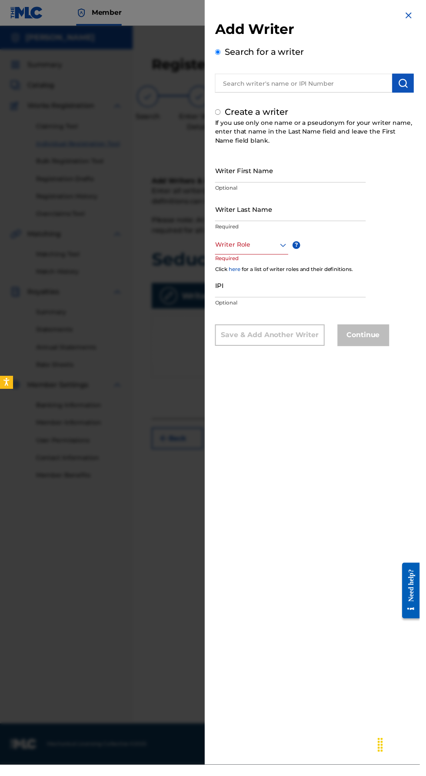
radio input "false"
radio input "true"
click at [347, 185] on input "Writer First Name" at bounding box center [294, 172] width 153 height 25
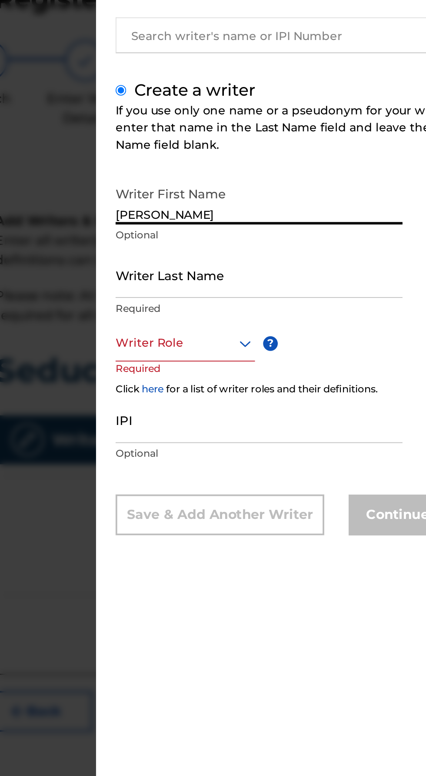
type input "[PERSON_NAME]"
click at [331, 224] on input "Writer Last Name" at bounding box center [294, 212] width 153 height 25
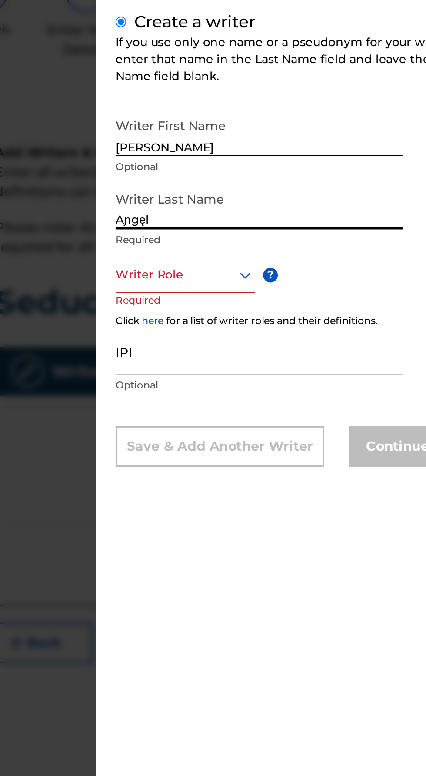
type input "Aɲgęl"
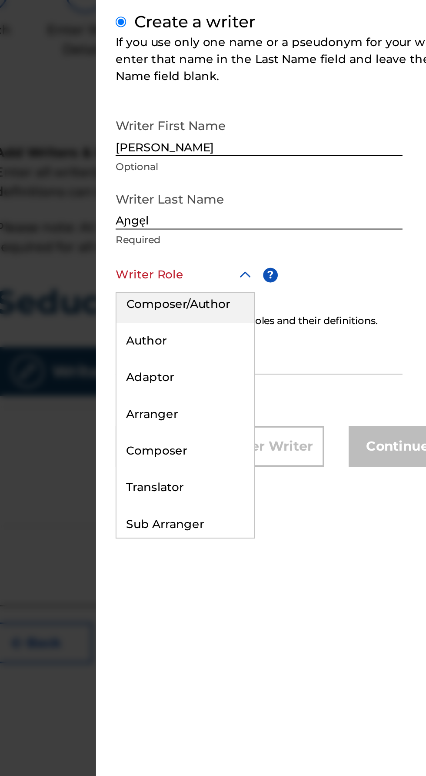
scroll to position [0, 0]
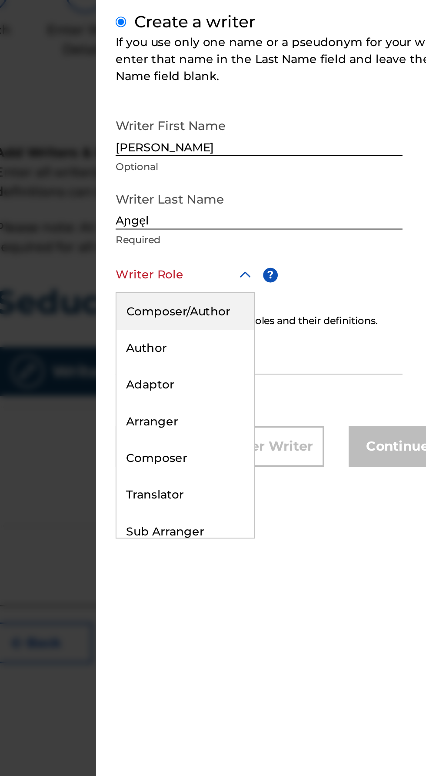
click at [281, 277] on div "Composer/Author" at bounding box center [255, 268] width 73 height 20
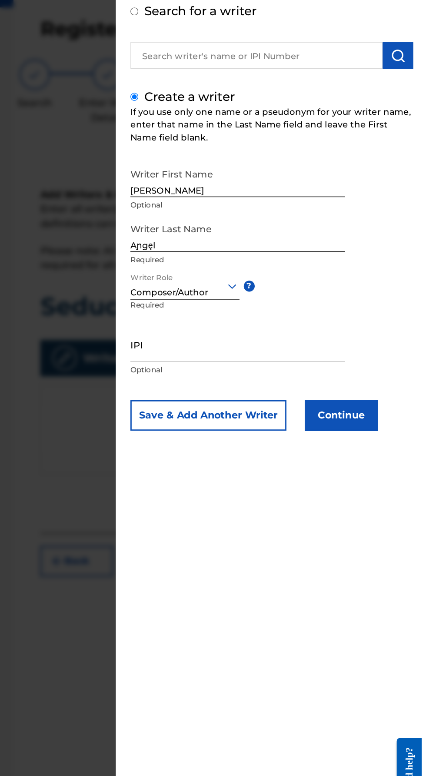
click at [356, 303] on input "IPI" at bounding box center [294, 290] width 153 height 25
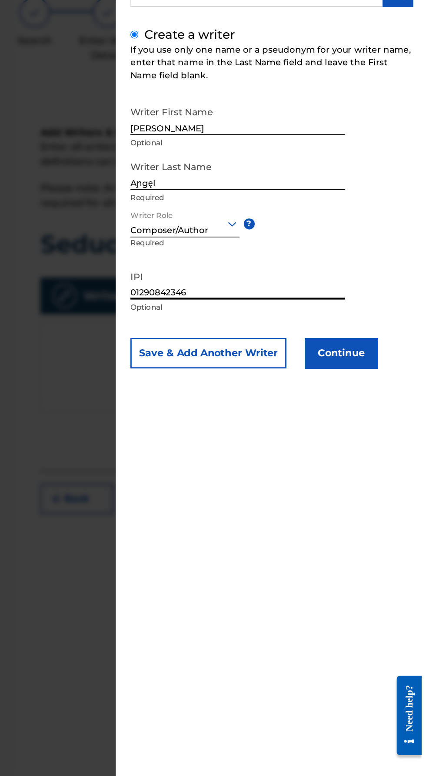
click at [348, 303] on input "01290842346" at bounding box center [294, 290] width 153 height 25
type input "01290842346"
click at [392, 344] on button "Continue" at bounding box center [369, 341] width 52 height 22
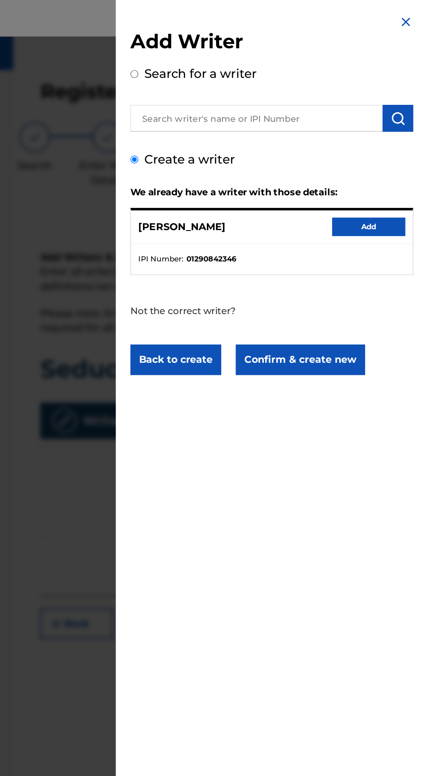
click at [403, 164] on button "Add" at bounding box center [388, 161] width 52 height 13
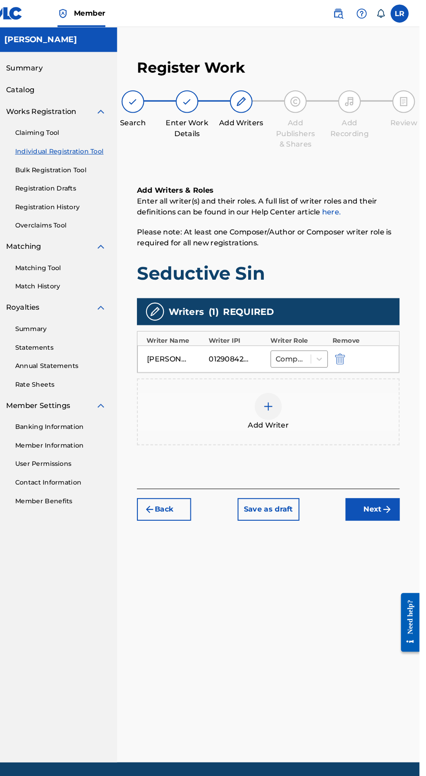
click at [395, 490] on img "submit" at bounding box center [395, 490] width 10 height 10
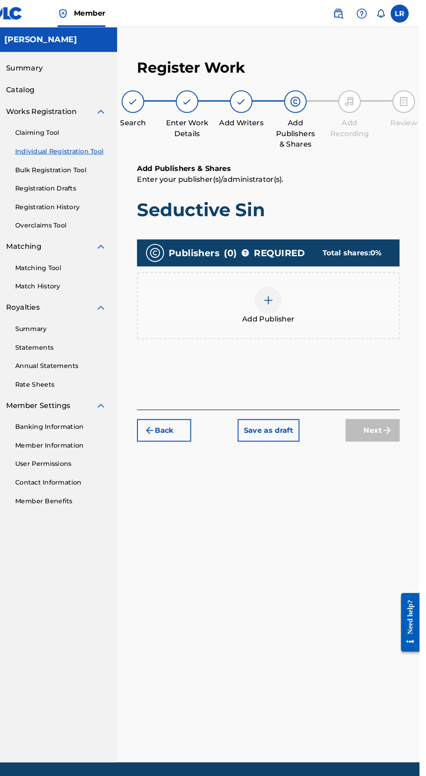
click at [289, 276] on div at bounding box center [280, 289] width 26 height 26
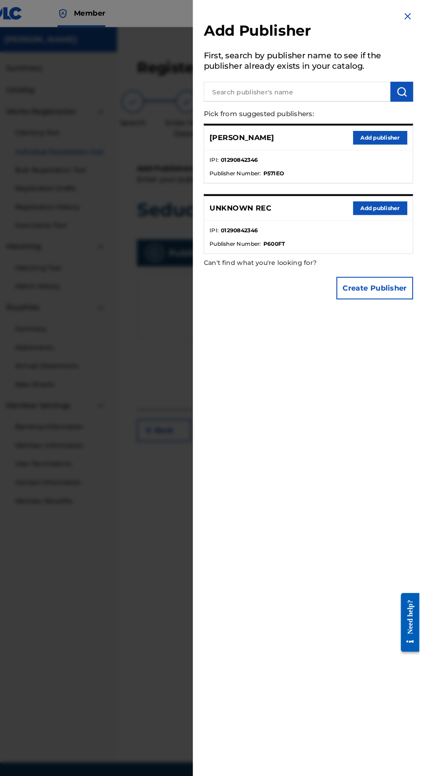
click at [402, 207] on button "Add publisher" at bounding box center [388, 200] width 52 height 13
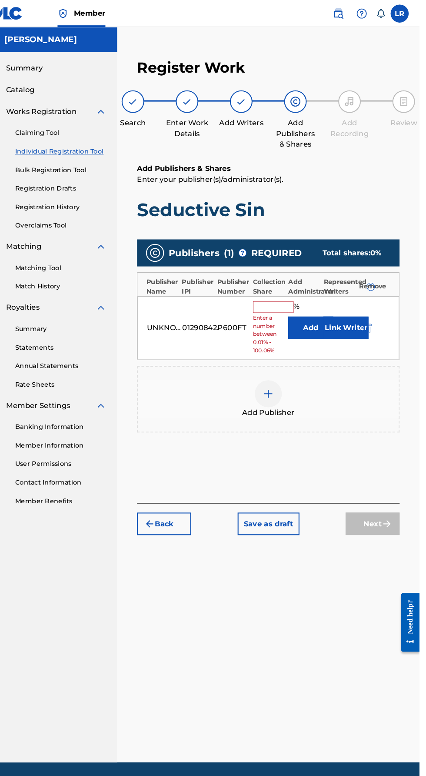
click at [288, 290] on input "text" at bounding box center [285, 295] width 39 height 11
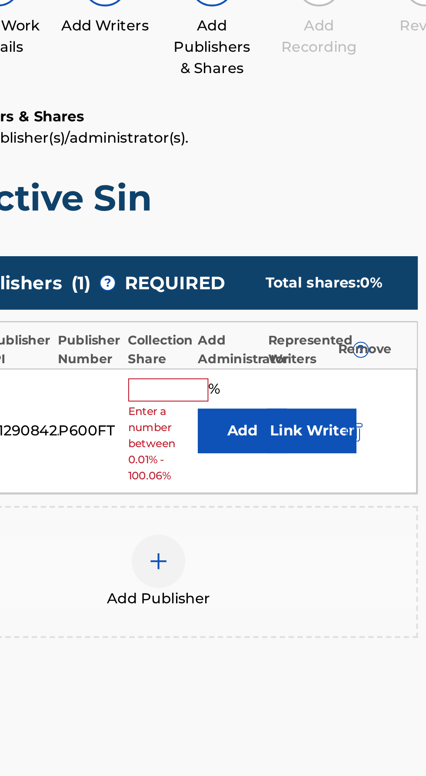
scroll to position [39, 0]
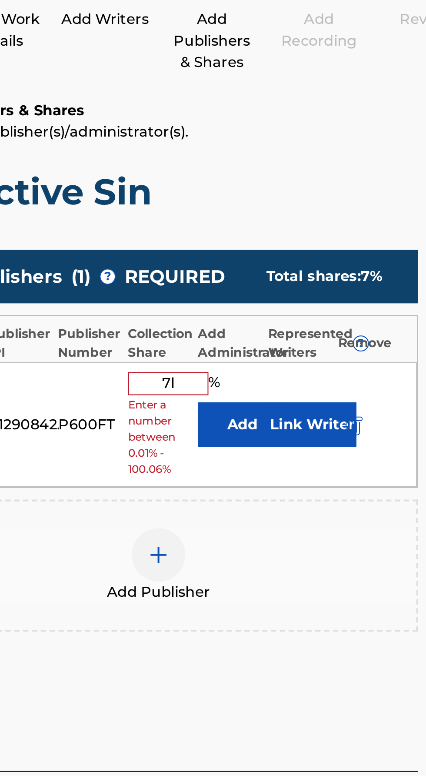
type input "7"
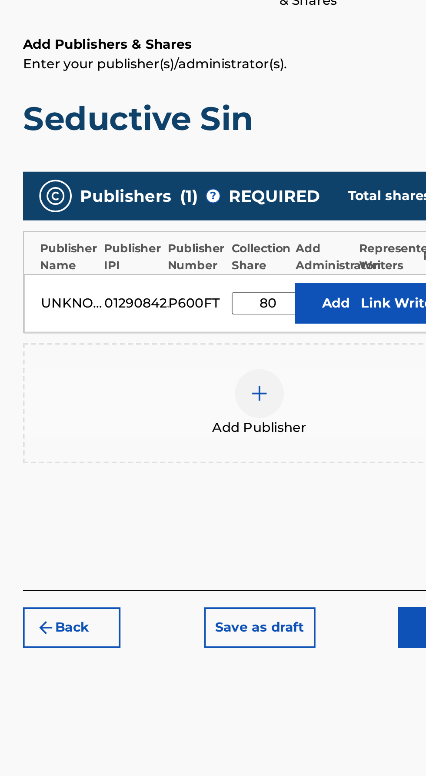
click at [293, 295] on input "80" at bounding box center [285, 301] width 39 height 12
type input "8"
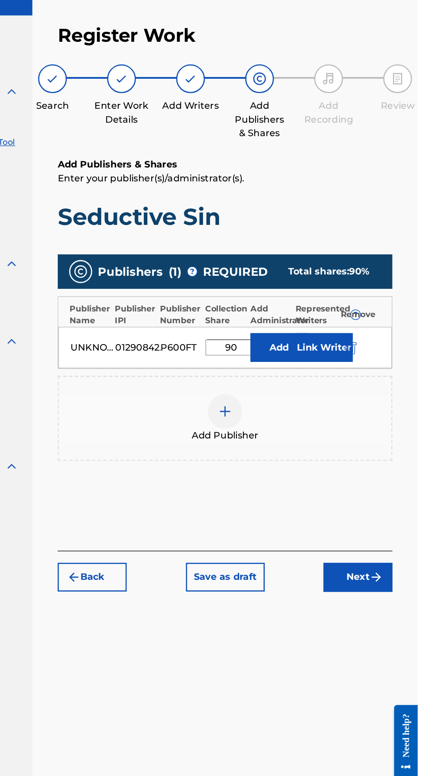
type input "90"
click at [325, 290] on button "Add" at bounding box center [321, 301] width 43 height 22
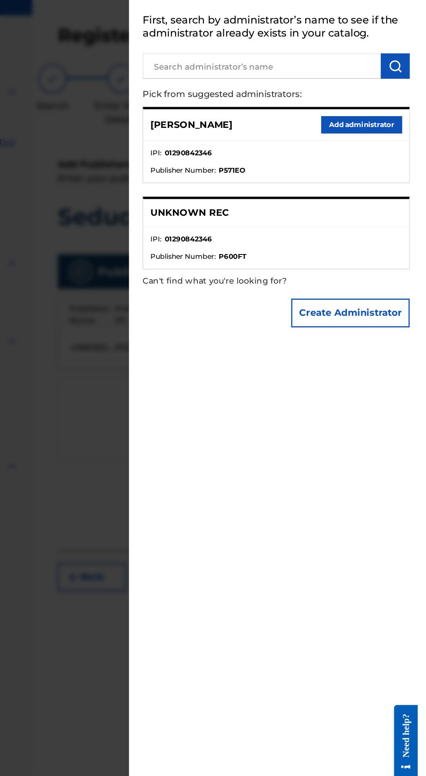
click at [404, 139] on button "Add administrator" at bounding box center [383, 132] width 61 height 13
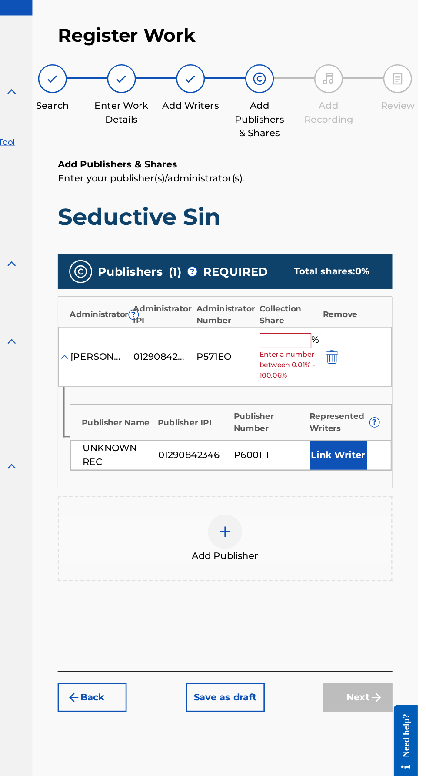
scroll to position [0, 0]
click at [333, 290] on input "text" at bounding box center [326, 295] width 39 height 11
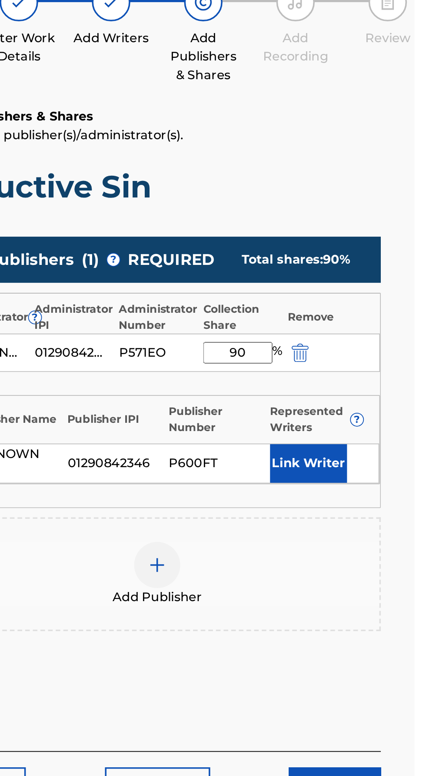
scroll to position [39, 0]
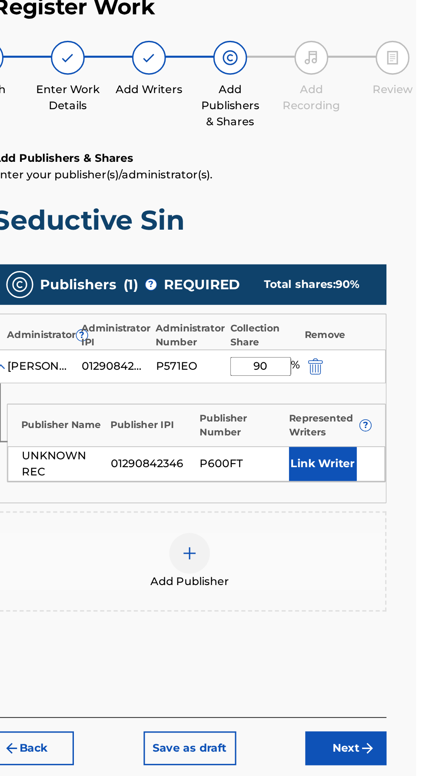
type input "90"
click at [380, 348] on button "Link Writer" at bounding box center [365, 359] width 43 height 22
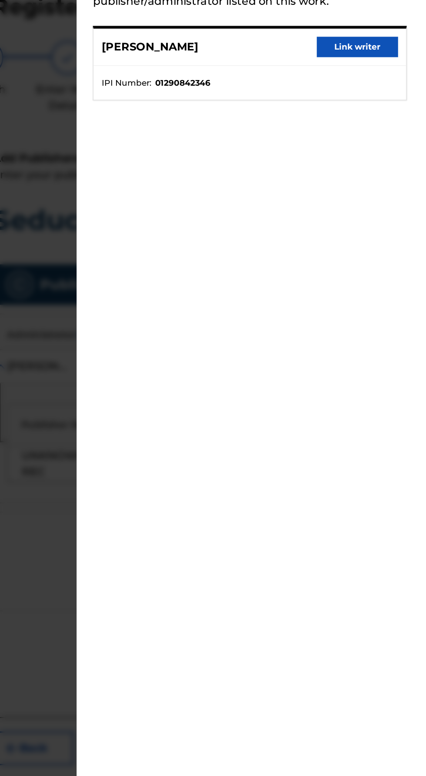
click at [405, 97] on button "Link writer" at bounding box center [388, 90] width 52 height 13
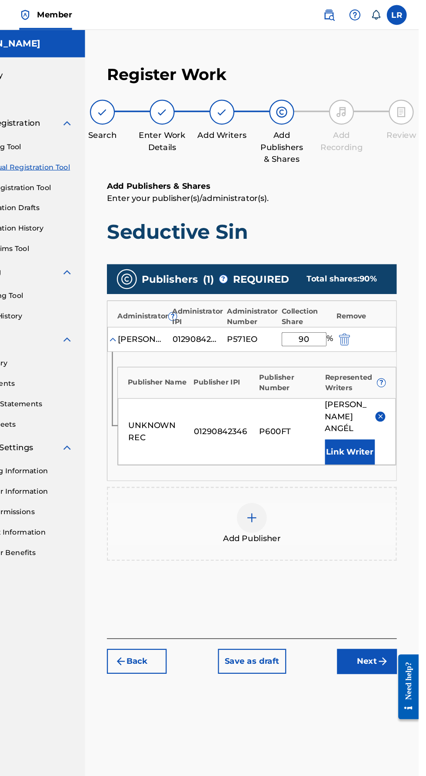
click at [393, 566] on button "Next" at bounding box center [381, 577] width 52 height 22
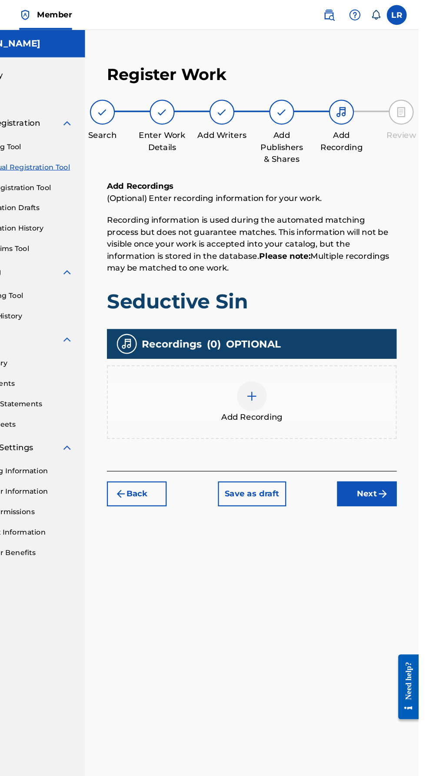
click at [397, 426] on img "submit" at bounding box center [395, 431] width 10 height 10
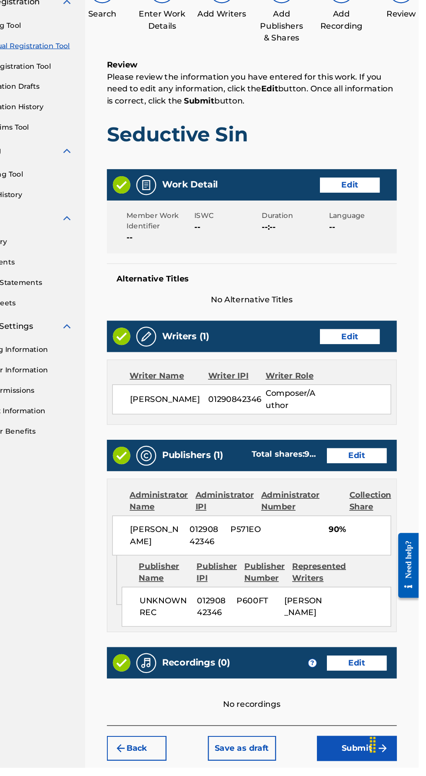
scroll to position [0, 0]
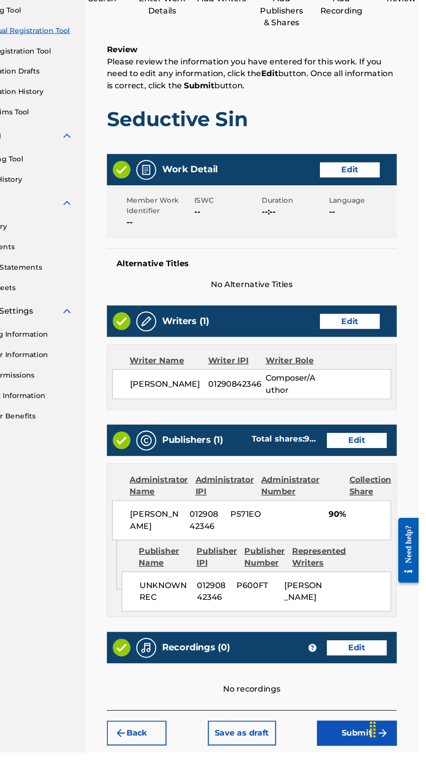
click at [374, 757] on button "Submit" at bounding box center [372, 759] width 70 height 22
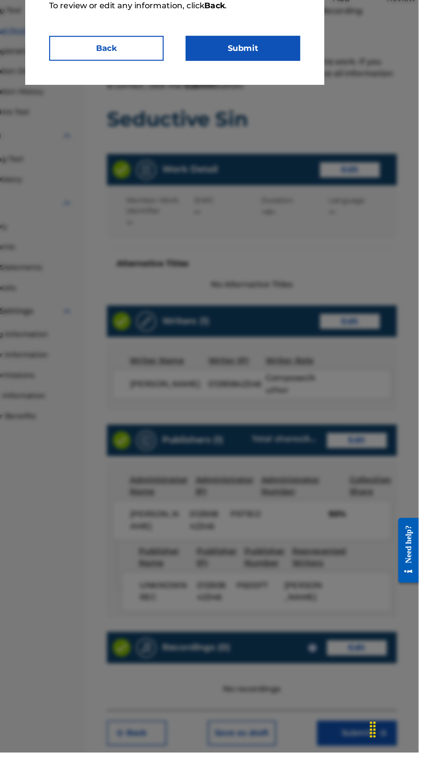
click at [259, 167] on button "Submit" at bounding box center [273, 161] width 100 height 22
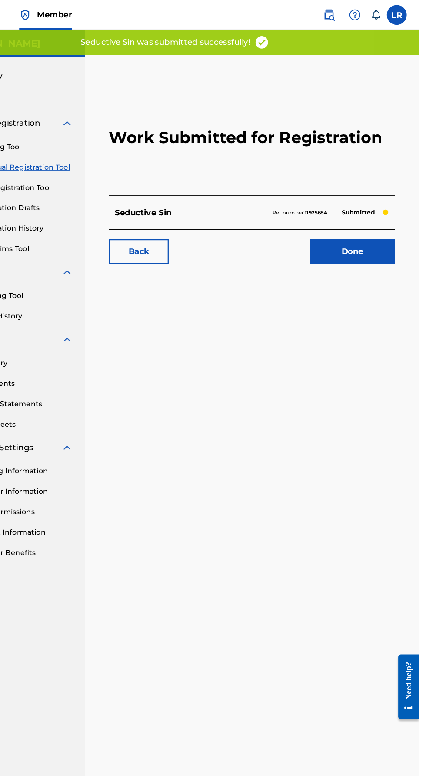
click at [370, 227] on link "Done" at bounding box center [368, 220] width 74 height 22
